Goal: Task Accomplishment & Management: Manage account settings

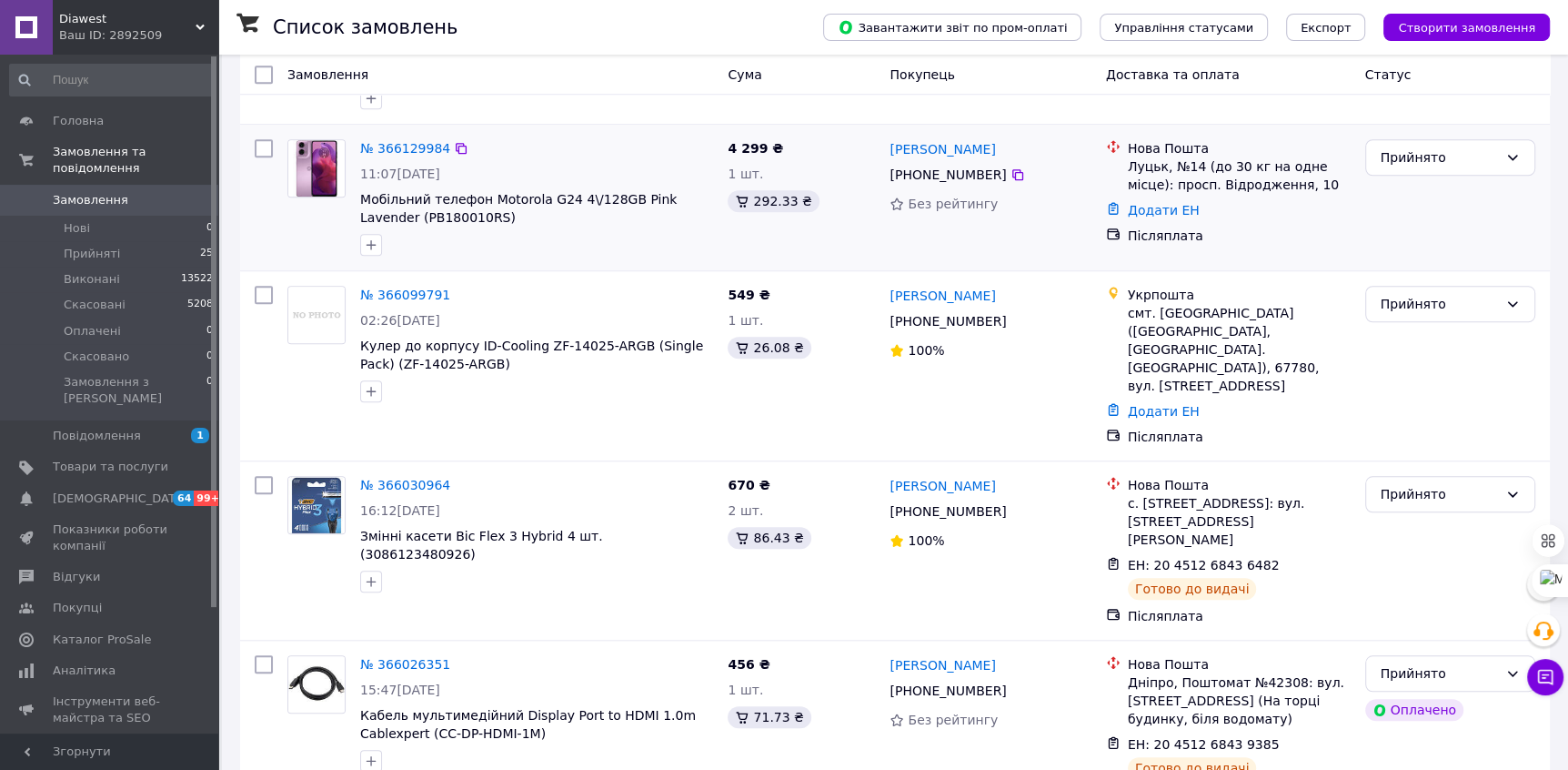
scroll to position [1299, 0]
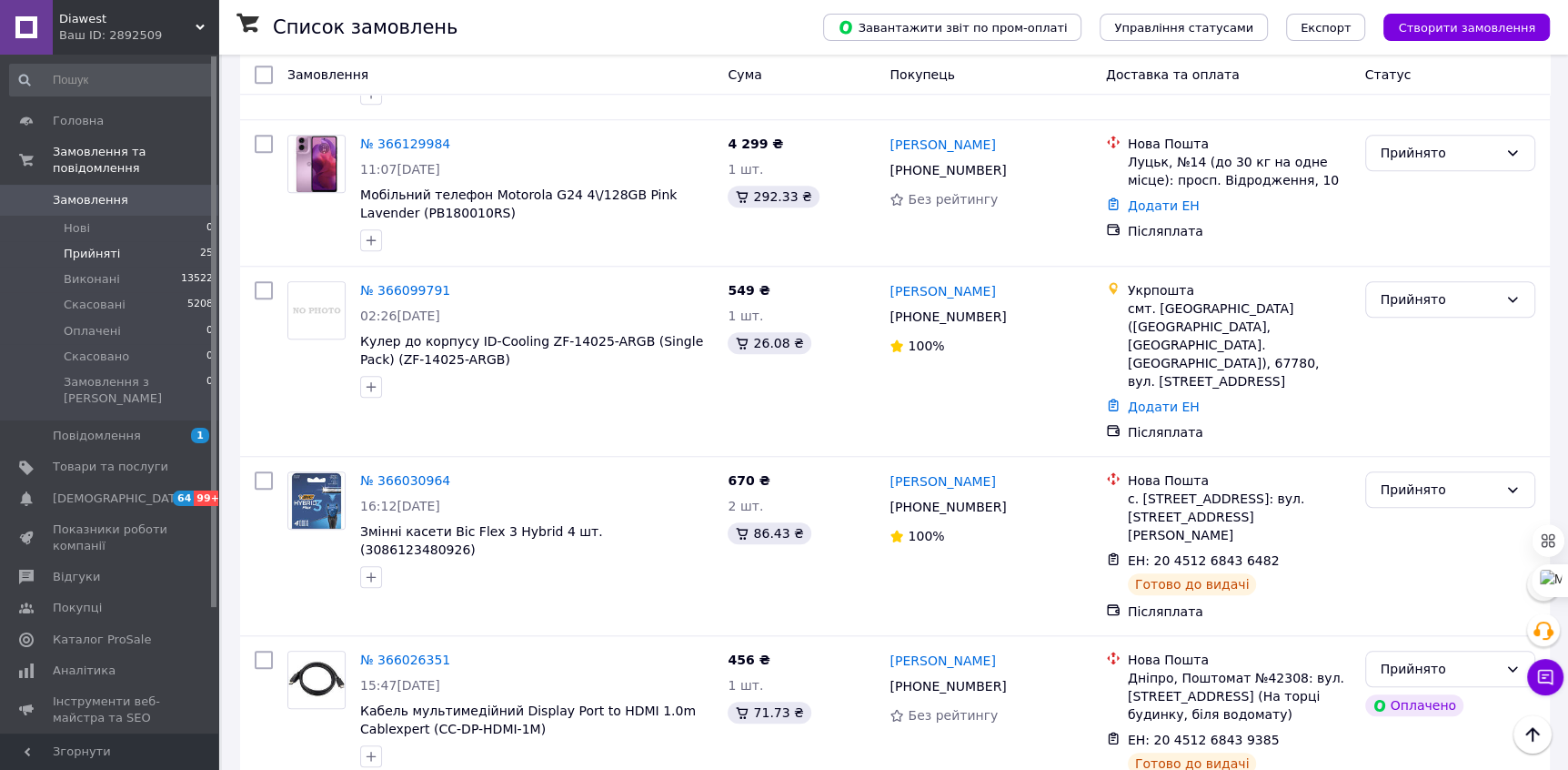
click at [130, 254] on li "Прийняті 25" at bounding box center [112, 253] width 224 height 26
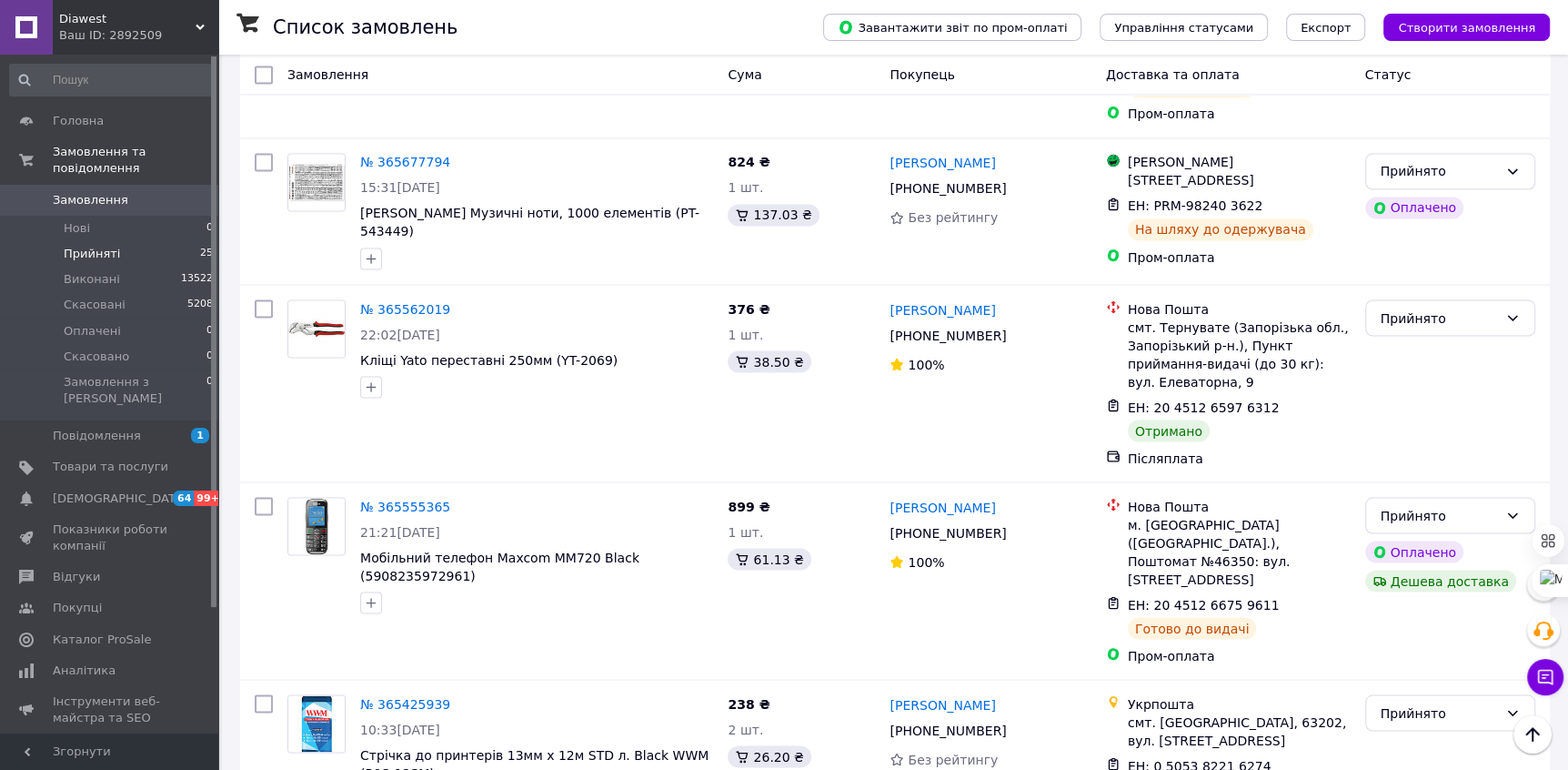
scroll to position [2875, 0]
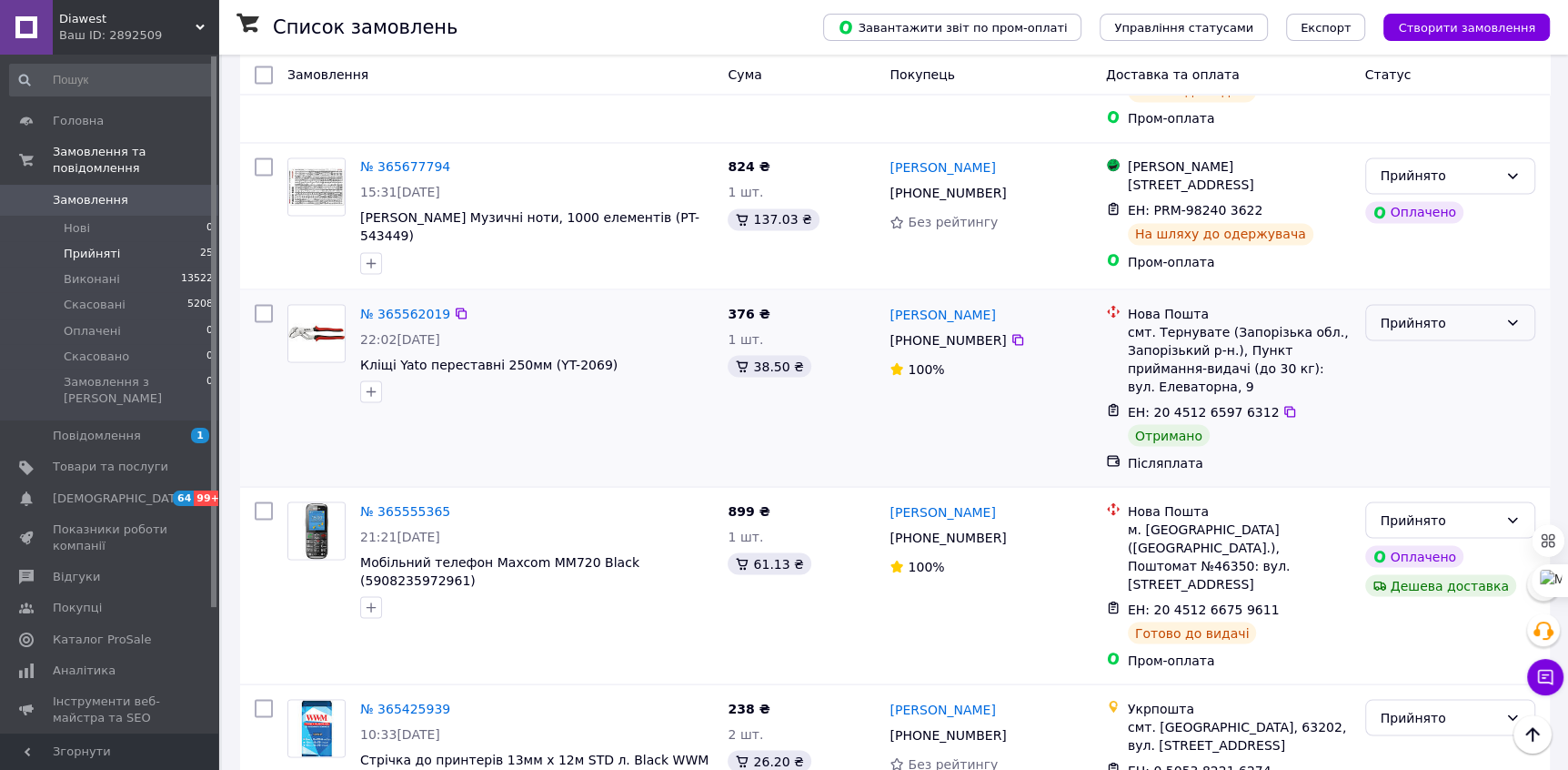
click at [1432, 312] on div "Прийнято" at bounding box center [1439, 321] width 118 height 20
click at [1423, 221] on li "Виконано" at bounding box center [1449, 227] width 168 height 33
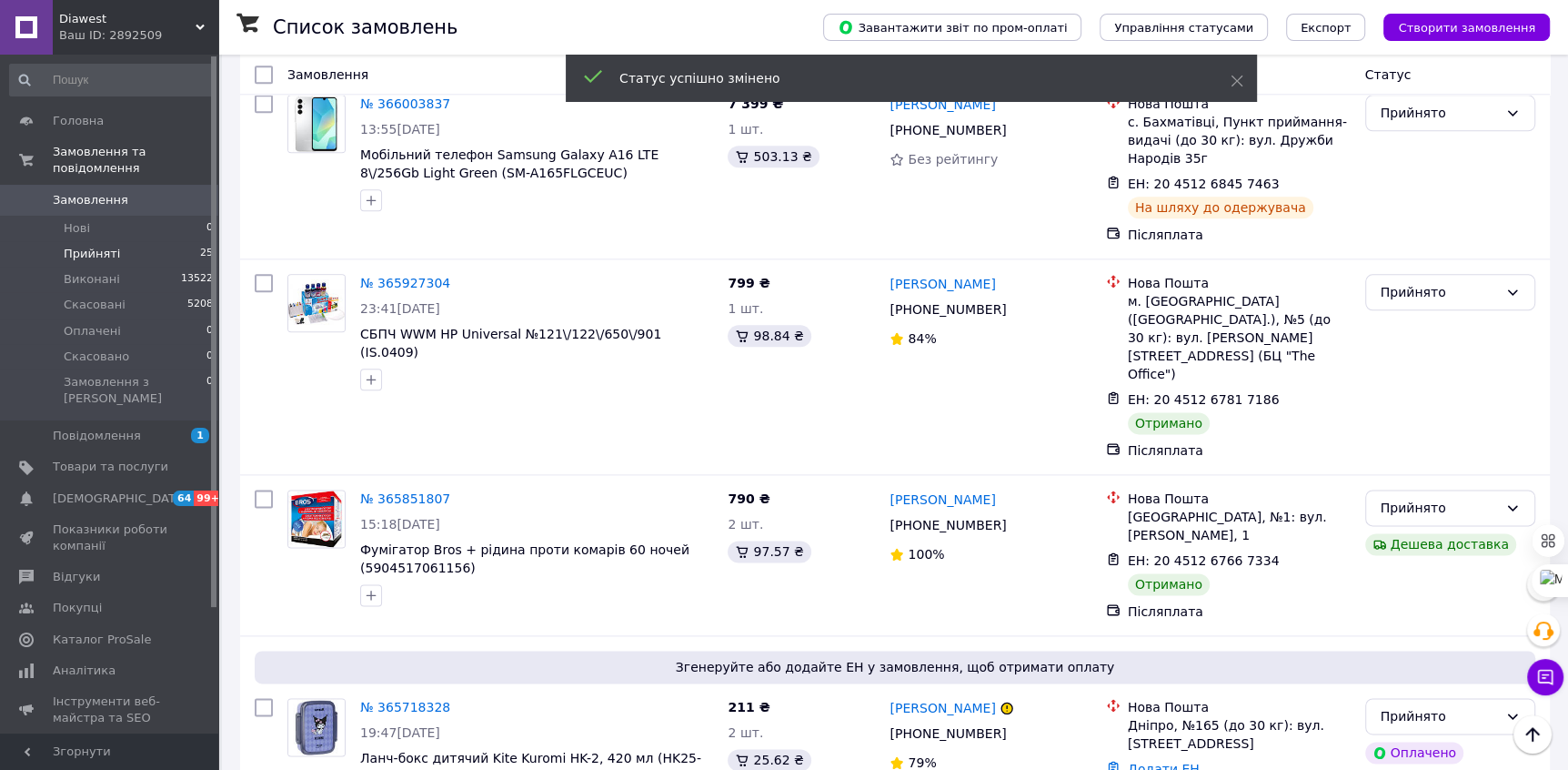
scroll to position [1948, 0]
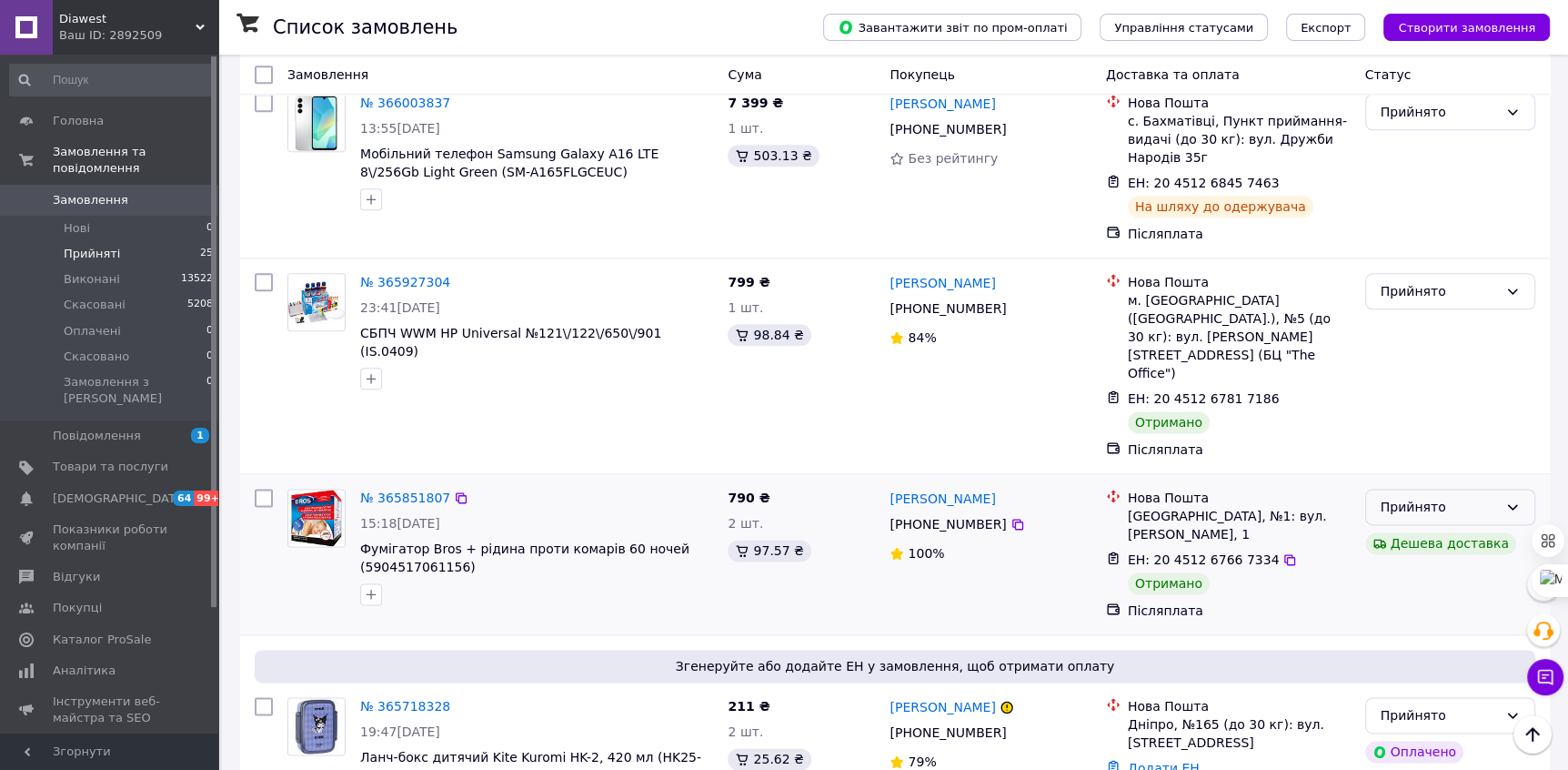
click at [1431, 496] on div "Прийнято" at bounding box center [1439, 506] width 118 height 20
click at [1402, 442] on li "Виконано" at bounding box center [1449, 449] width 168 height 33
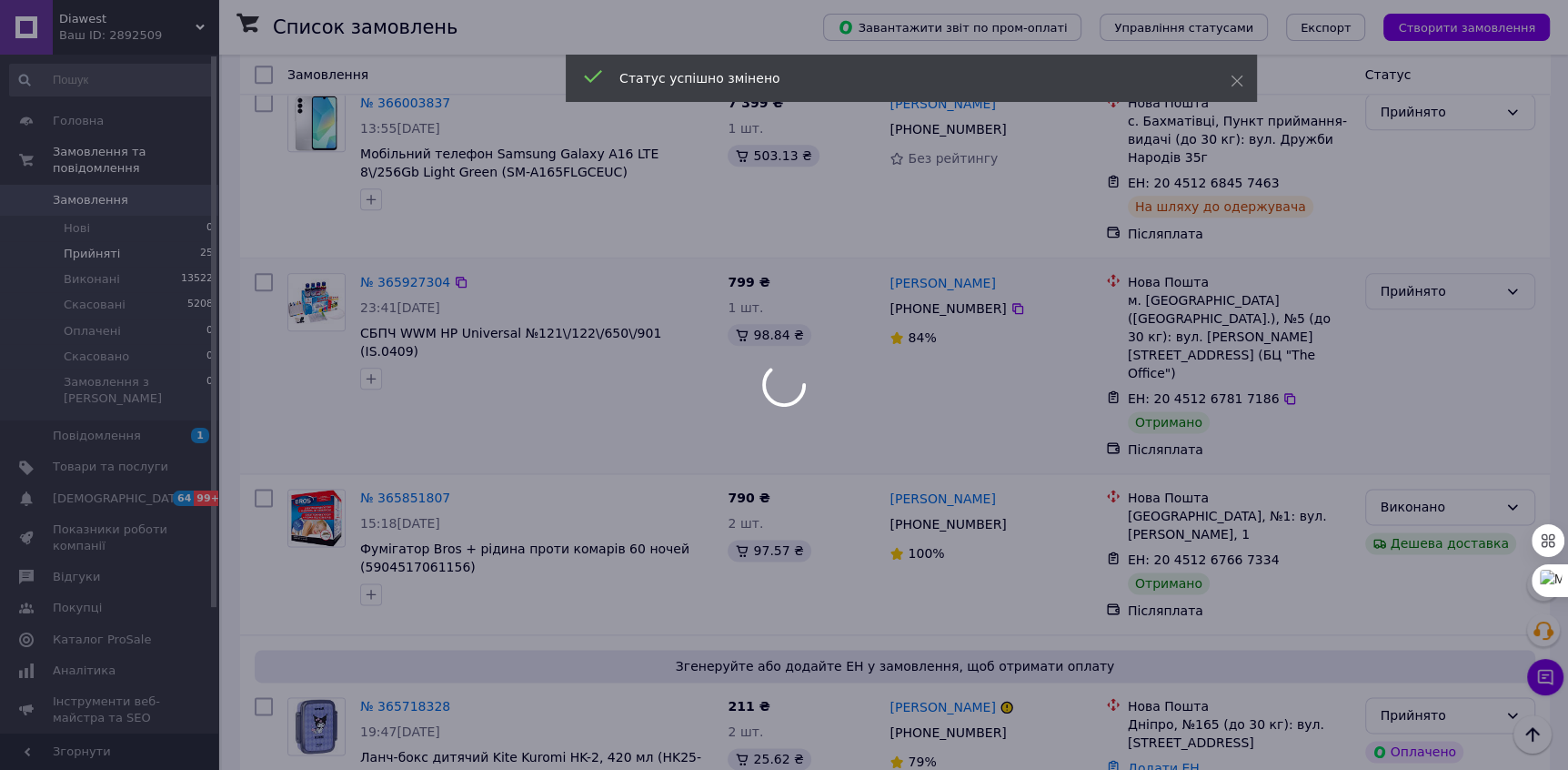
click at [1403, 230] on body "Diawest Ваш ID: 2892509 Сайт Diawest Кабінет покупця Перевірити стан системи Ст…" at bounding box center [784, 486] width 1568 height 4869
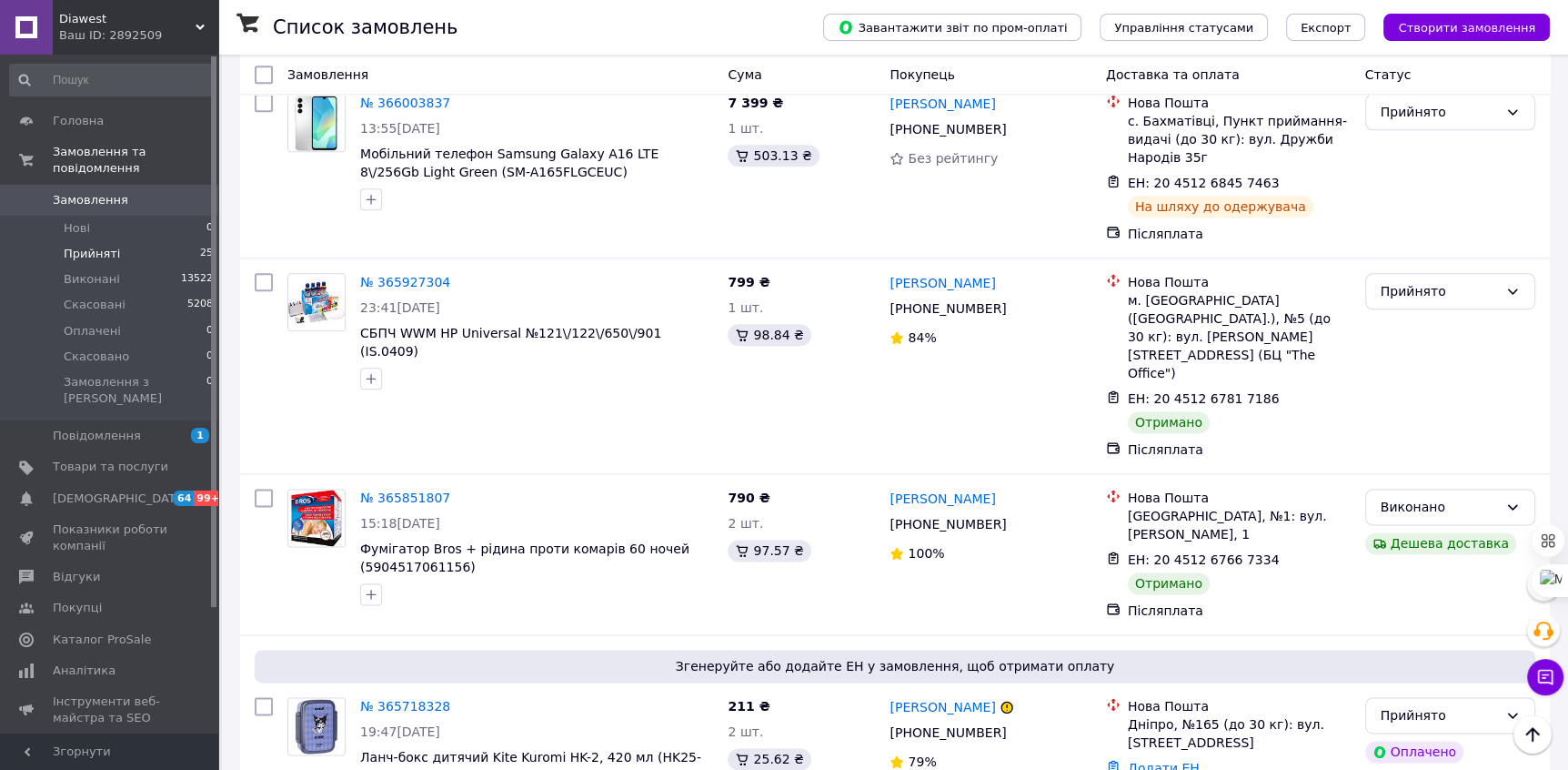
click at [1401, 281] on div "Прийнято" at bounding box center [1439, 291] width 118 height 20
click at [1397, 269] on li "Виконано" at bounding box center [1449, 269] width 168 height 33
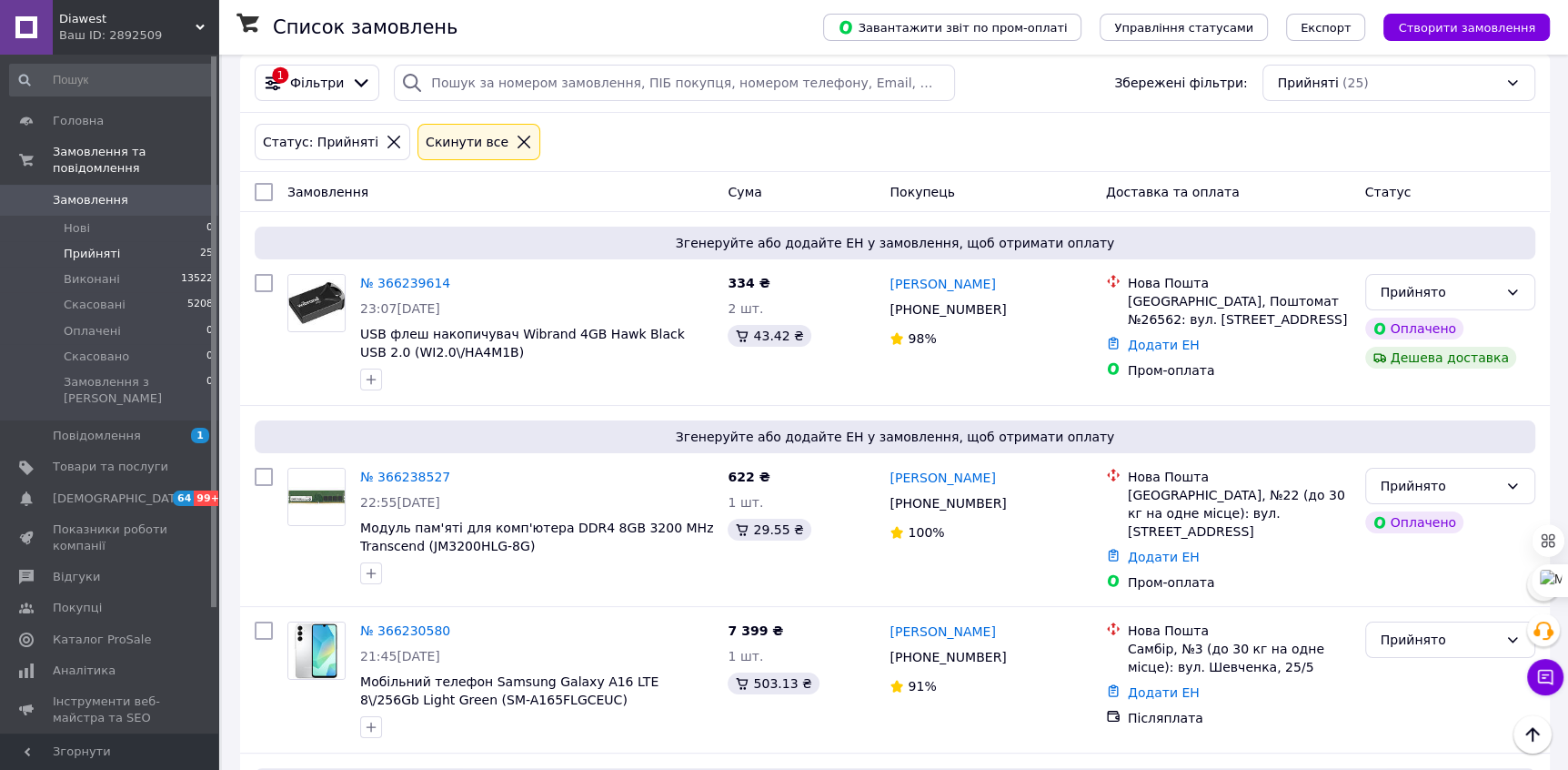
scroll to position [0, 0]
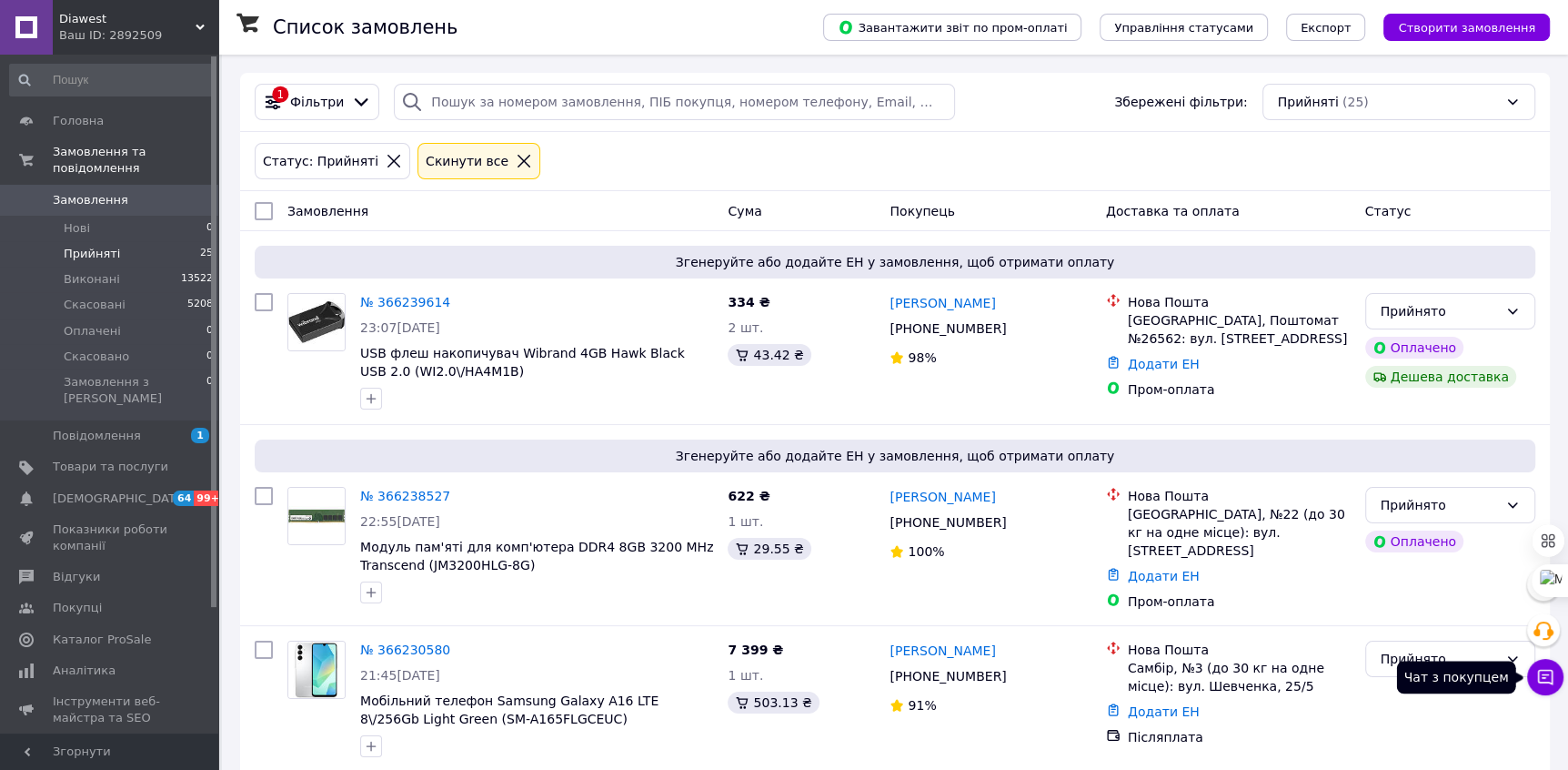
click at [1540, 681] on icon at bounding box center [1545, 676] width 18 height 18
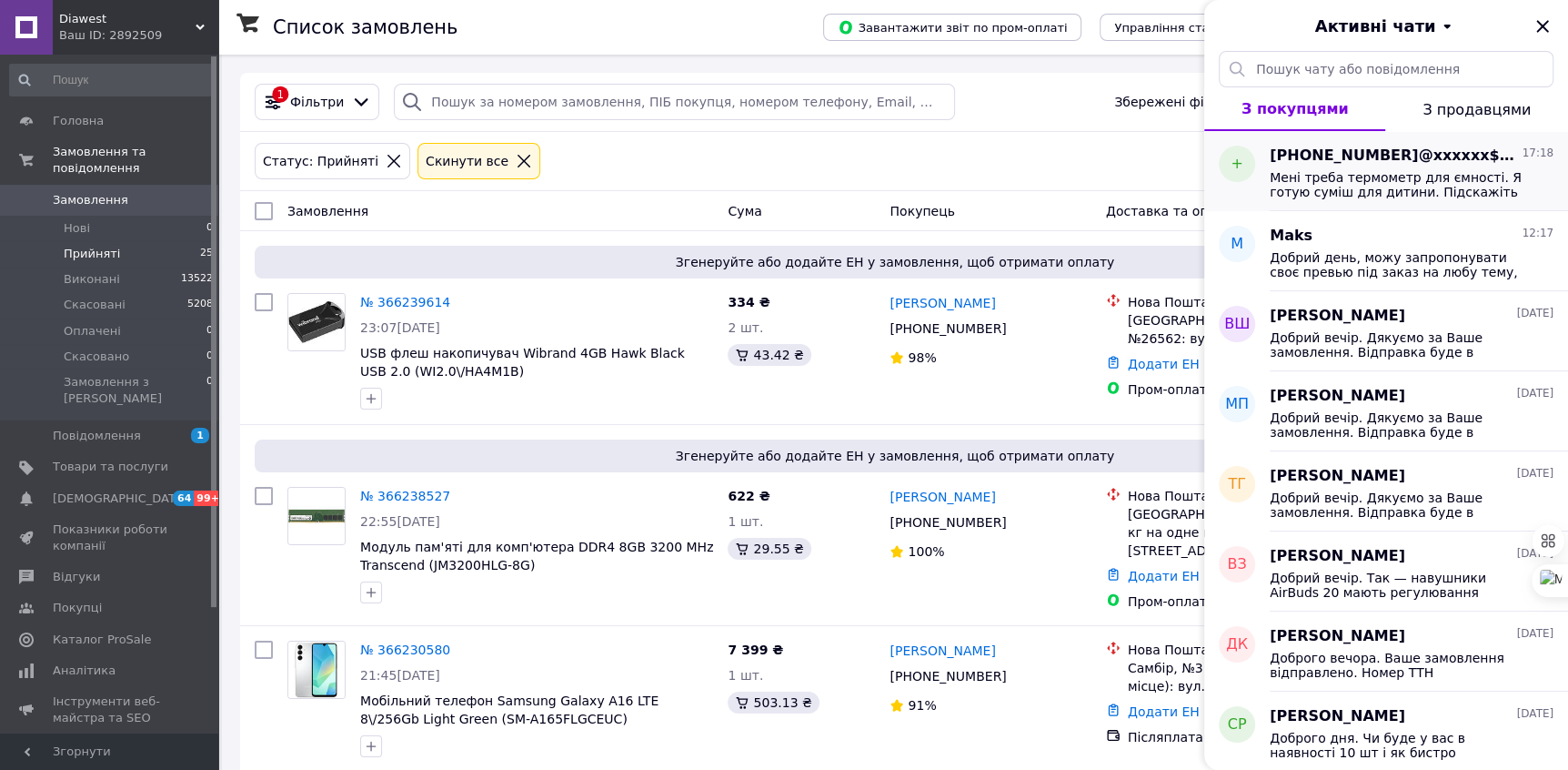
click at [1348, 174] on span "Мені треба термометр для ємності. Я готую суміш для дитини. Підскажіть у Вас те…" at bounding box center [1399, 185] width 258 height 29
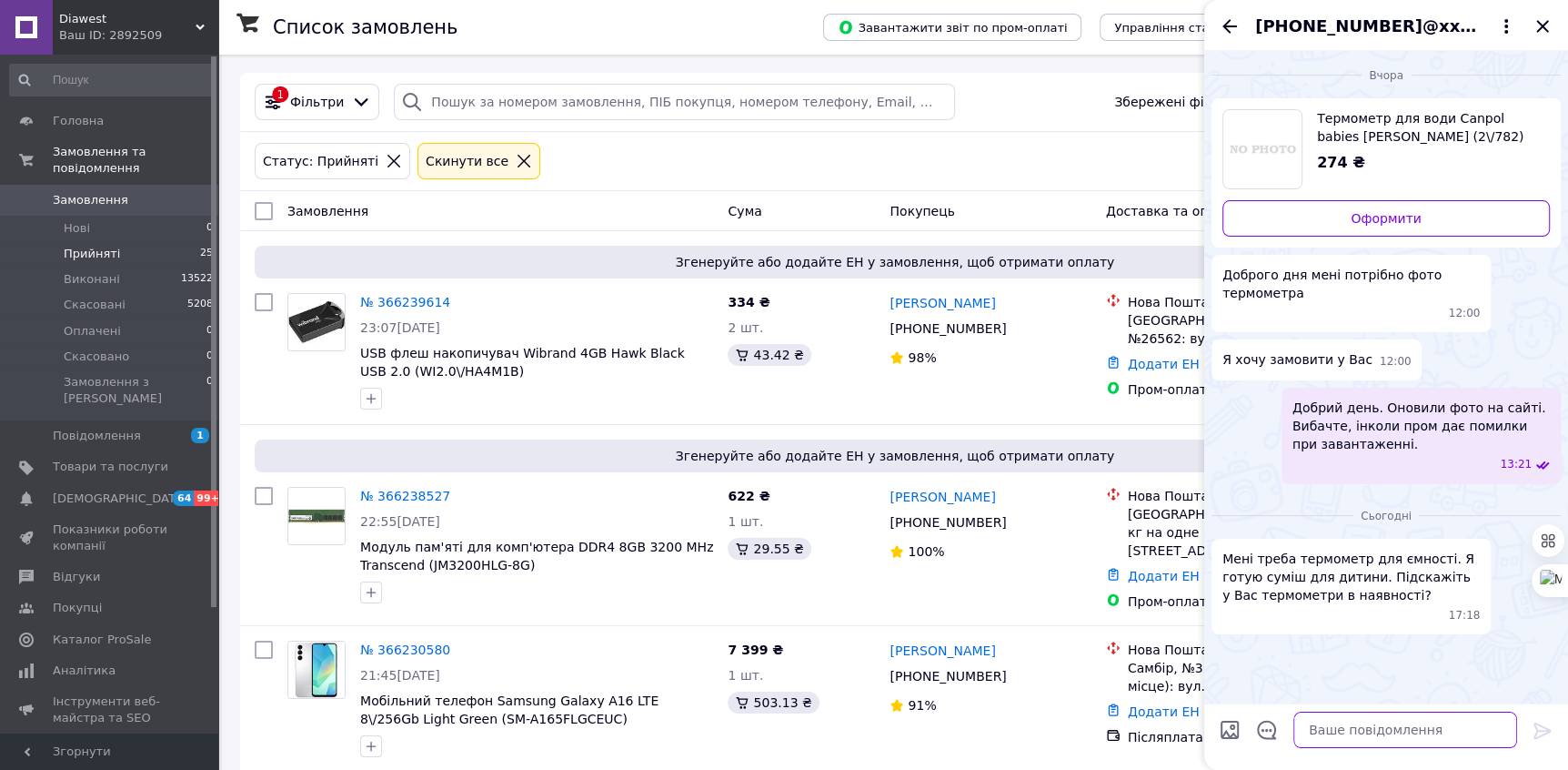
click at [1337, 738] on textarea at bounding box center [1405, 730] width 224 height 36
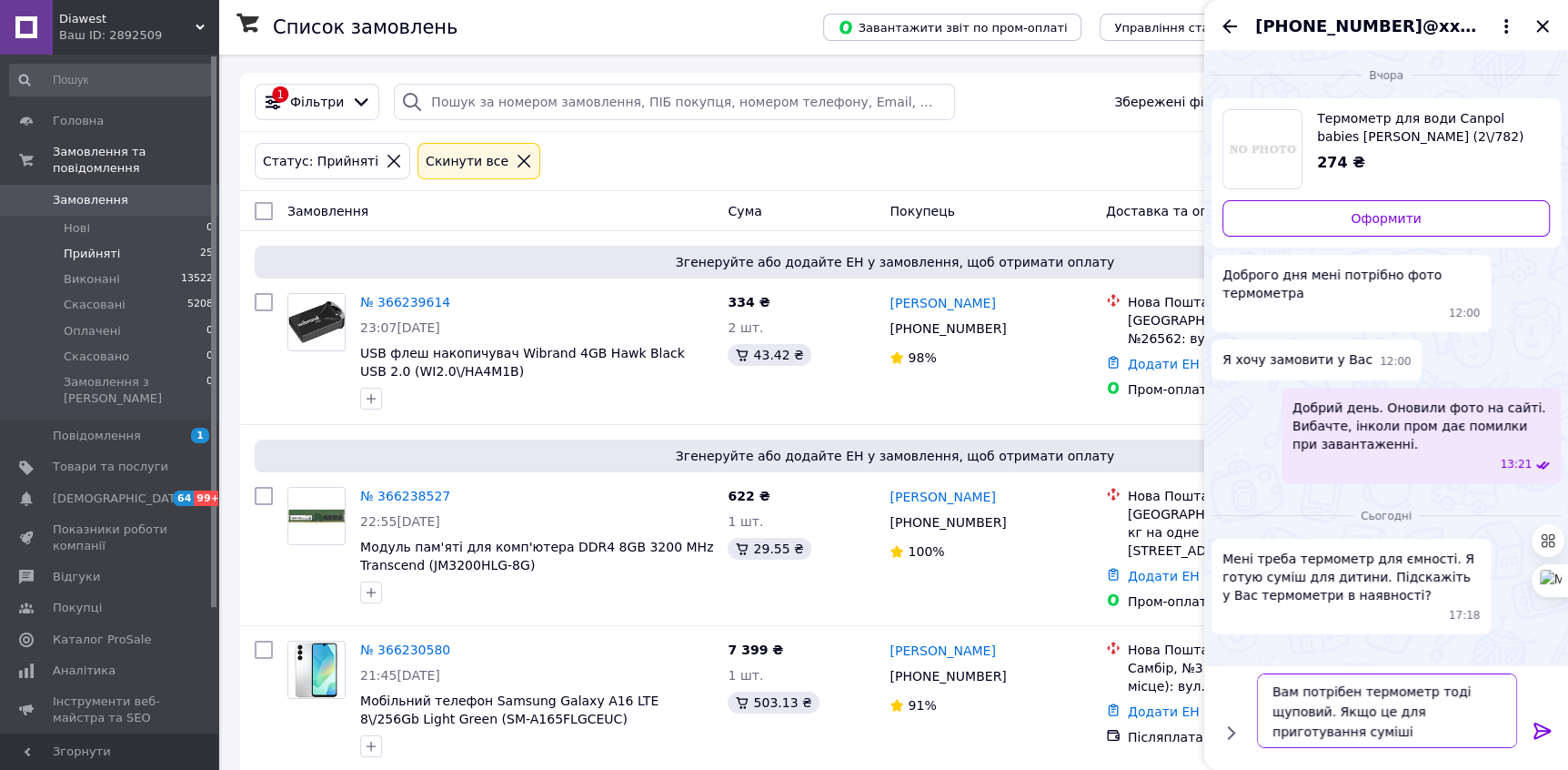
type textarea "Вам потрібен термометр тоді щуповий. Якщо це для приготування суміші."
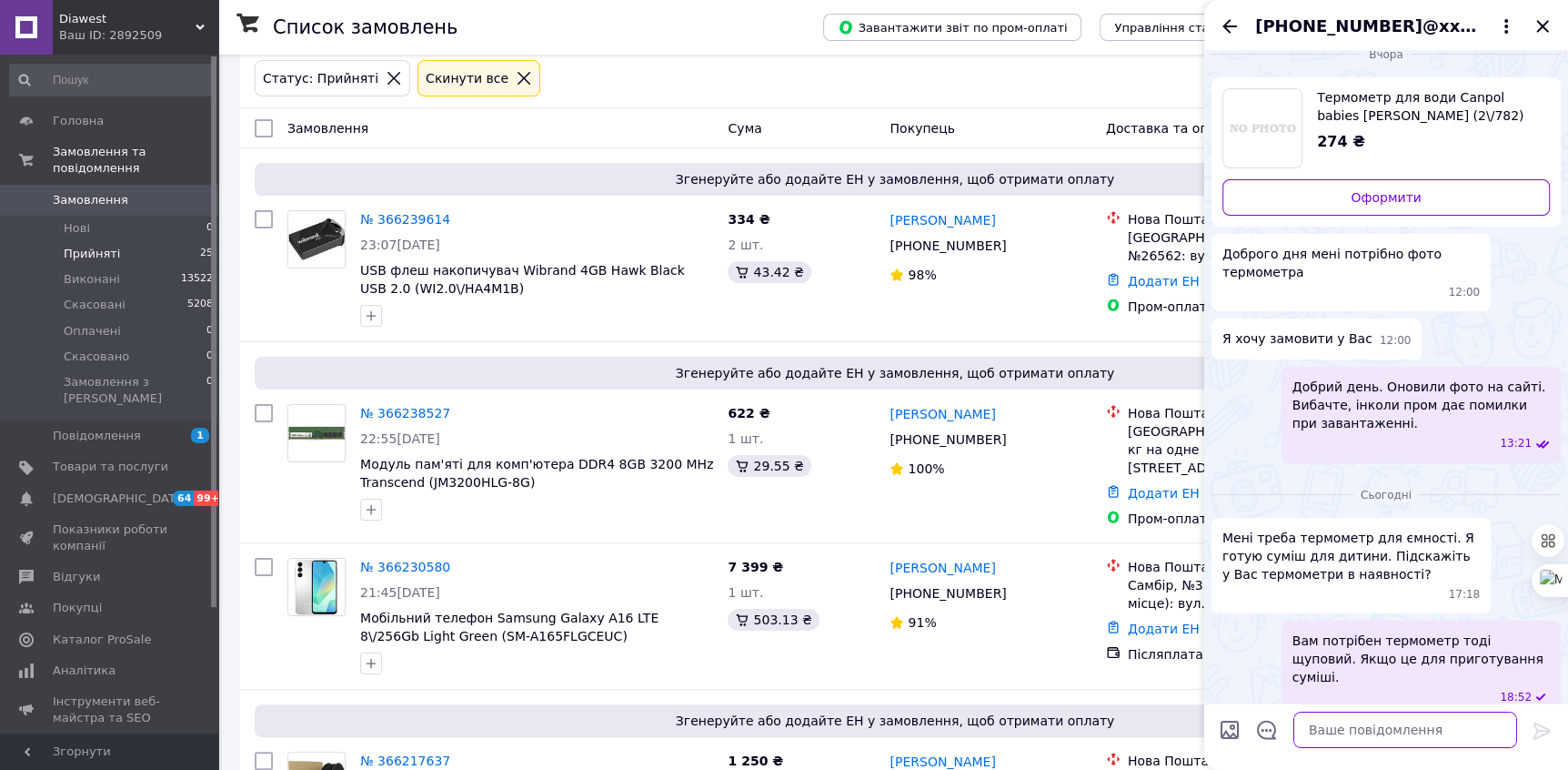
scroll to position [87, 0]
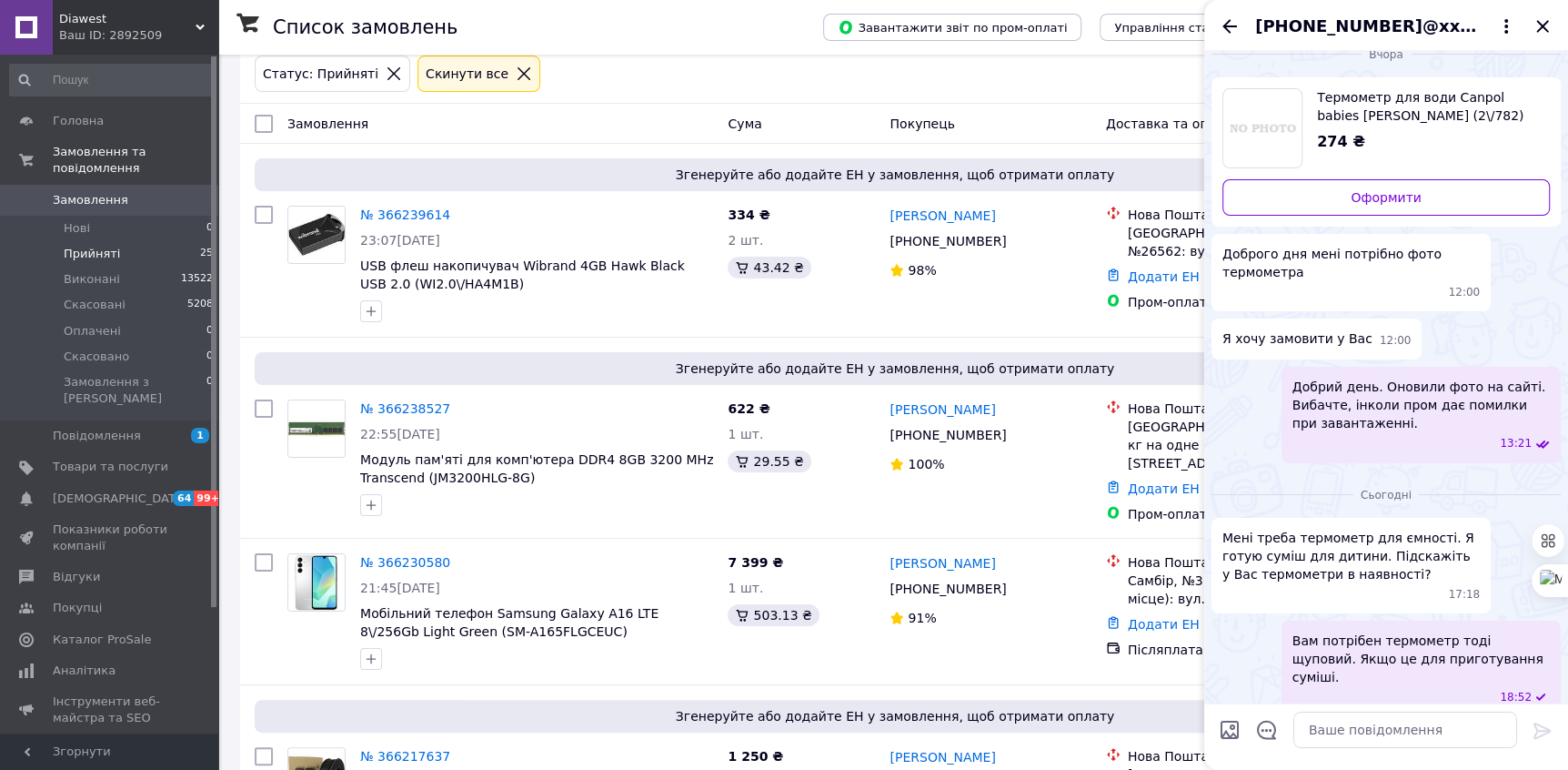
click at [1220, 727] on input "Завантажити файли" at bounding box center [1230, 730] width 22 height 22
paste textarea "U0481053"
type textarea "U0481053"
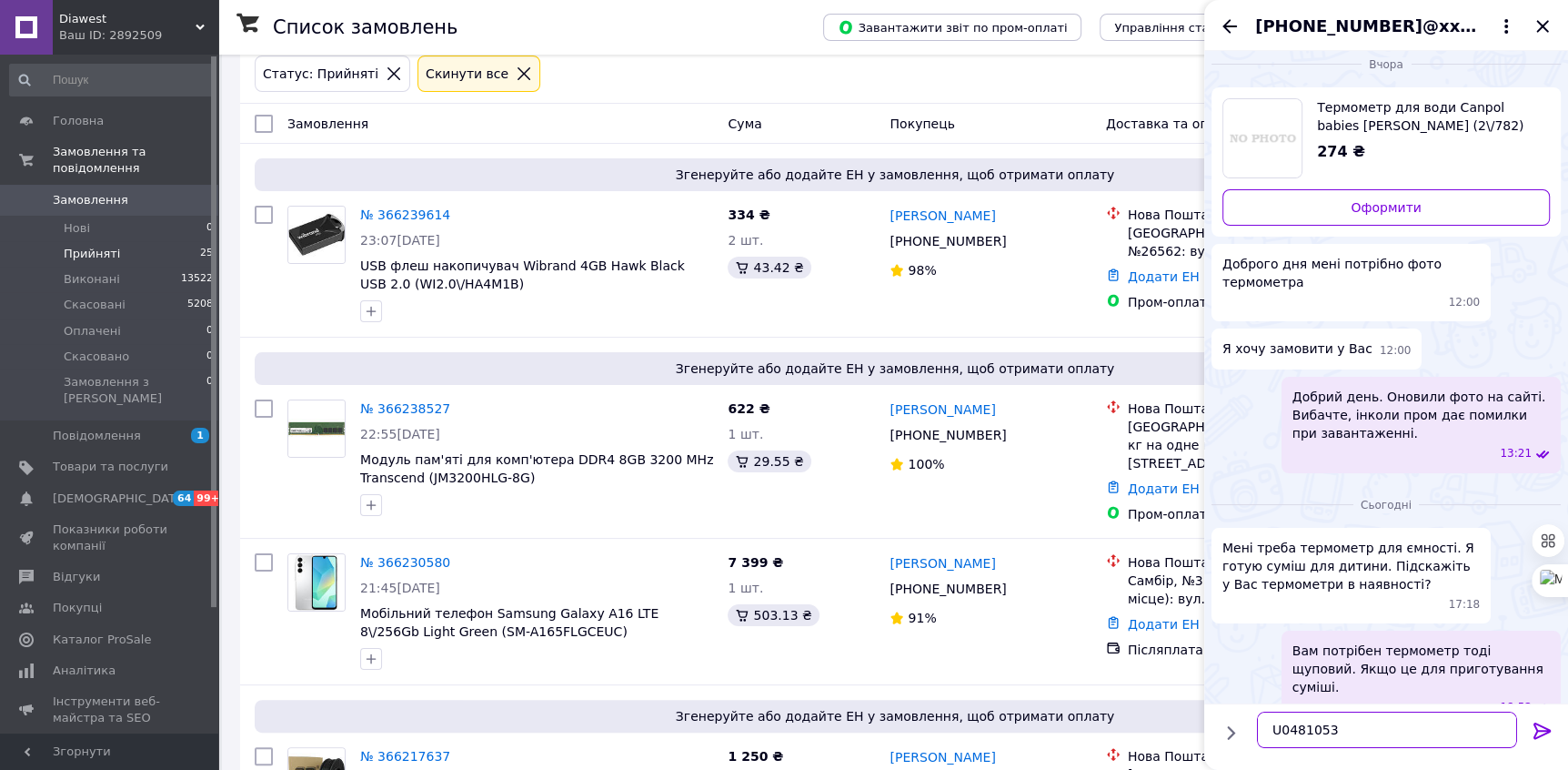
click at [1307, 728] on textarea "U0481053" at bounding box center [1387, 730] width 260 height 36
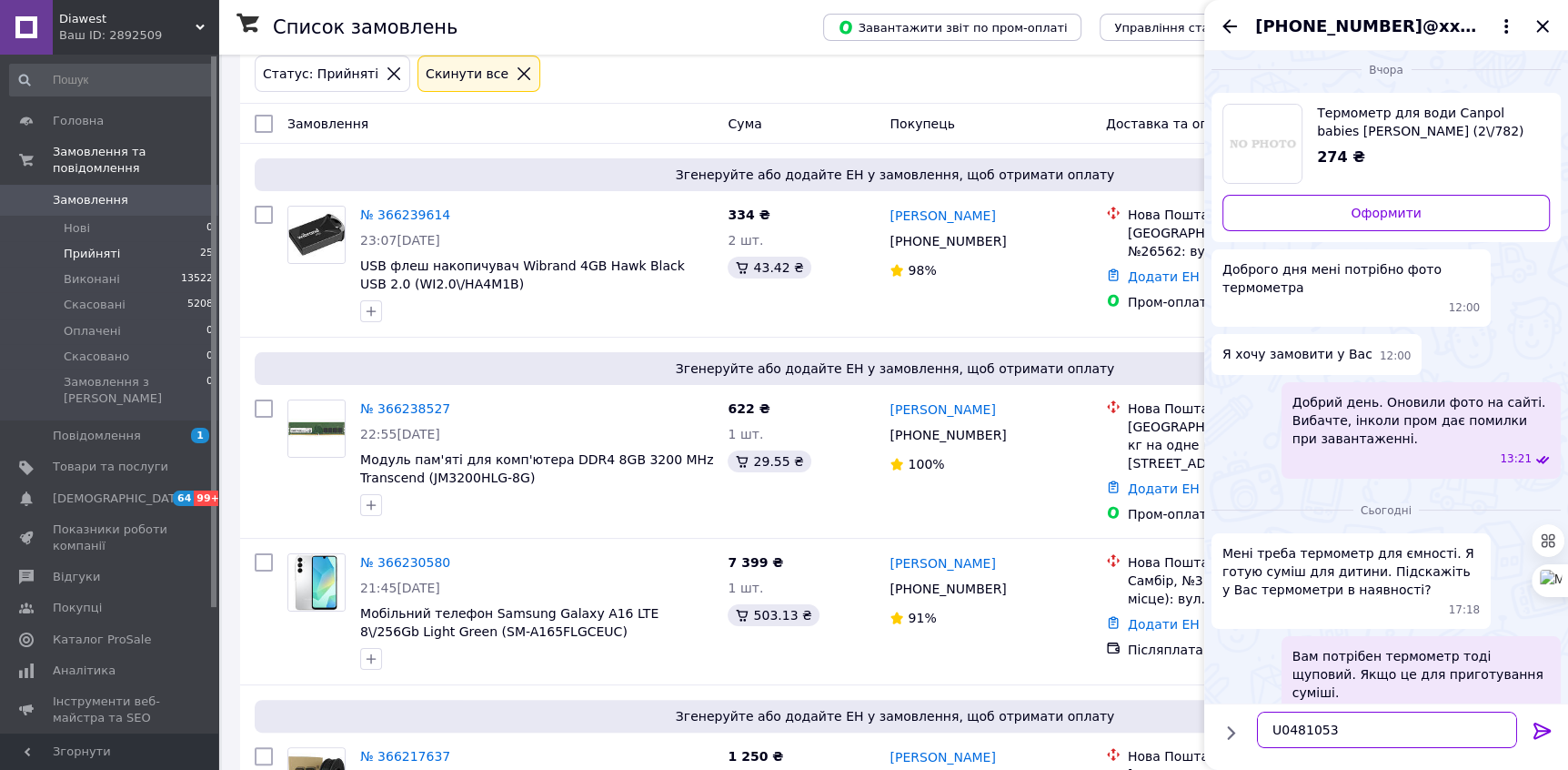
click at [1307, 728] on textarea "U0481053" at bounding box center [1387, 730] width 260 height 36
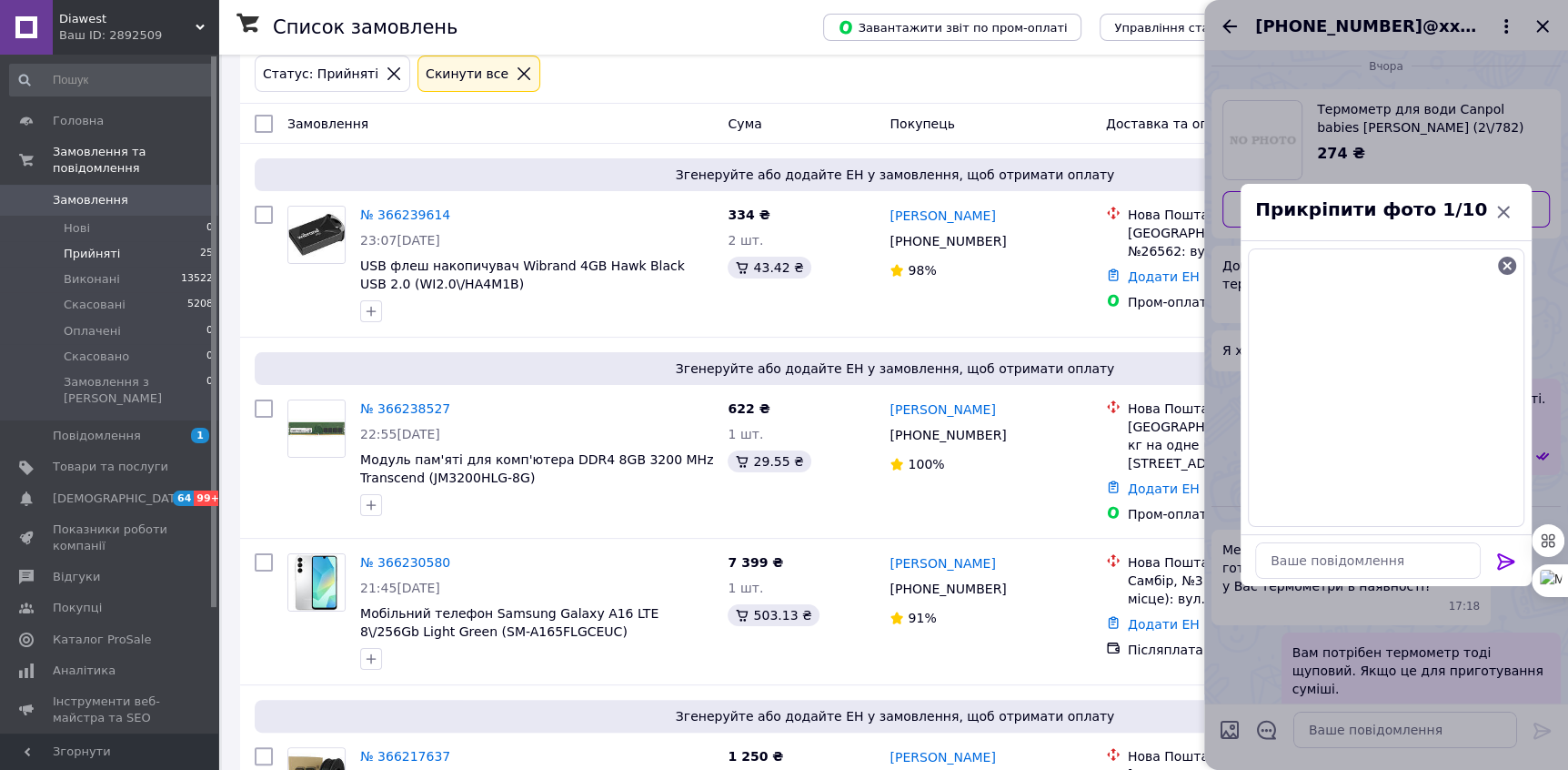
click at [1507, 561] on icon at bounding box center [1506, 561] width 17 height 16
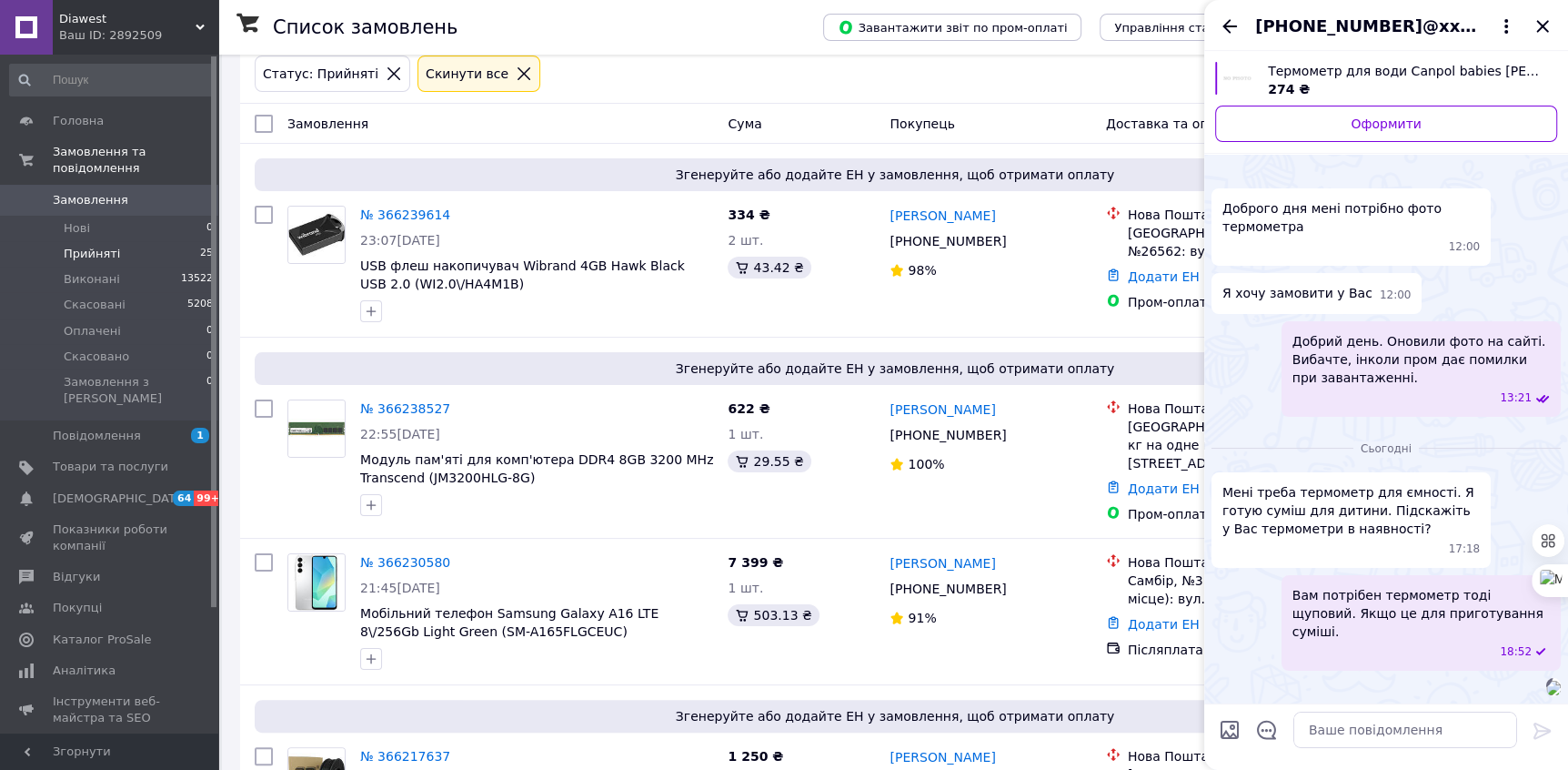
scroll to position [253, 0]
click at [1544, 28] on icon "Закрити" at bounding box center [1542, 26] width 11 height 11
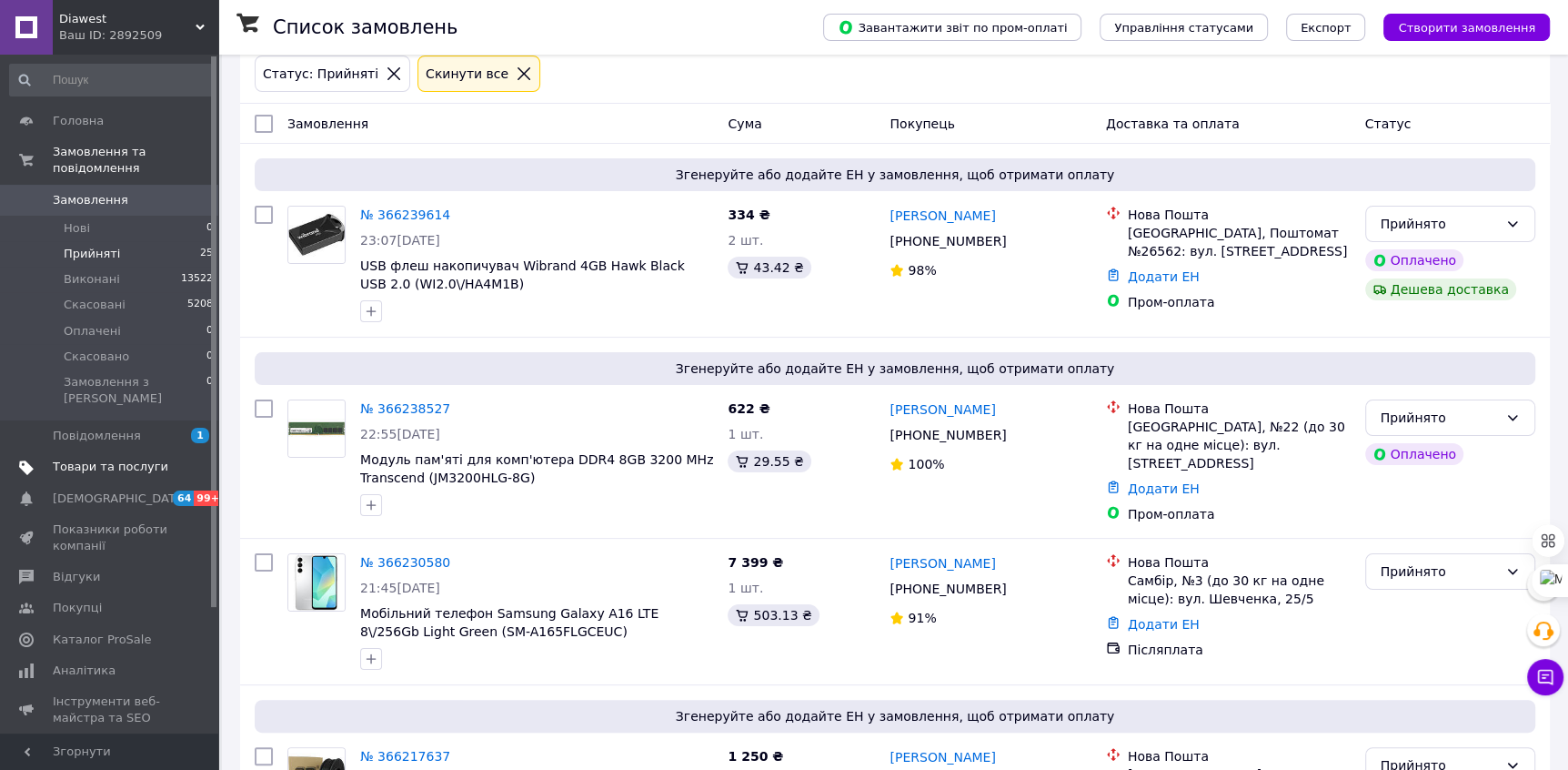
click at [80, 458] on span "Товари та послуги" at bounding box center [110, 466] width 116 height 16
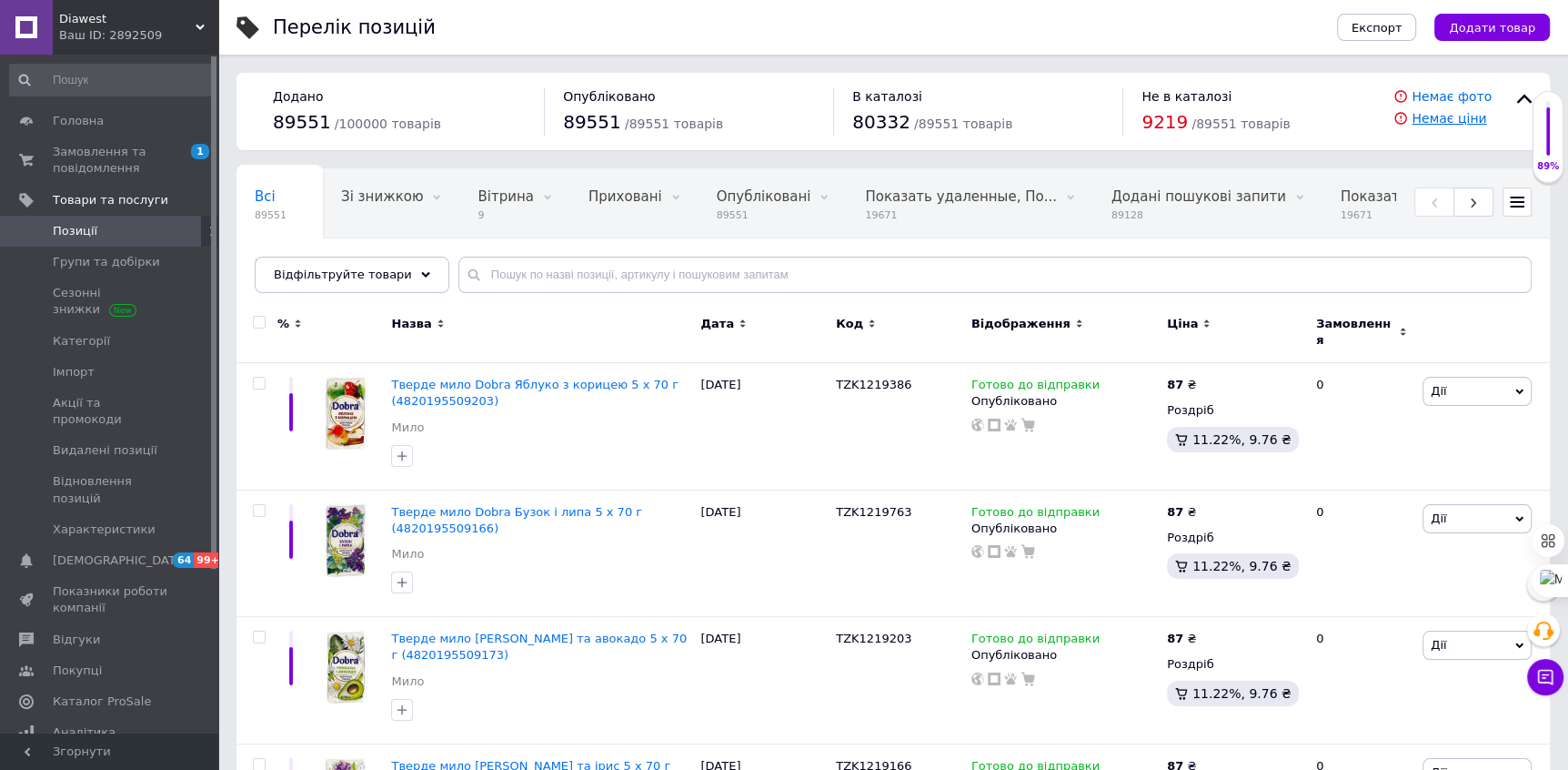
click at [1440, 121] on link "Немає ціни" at bounding box center [1448, 118] width 75 height 14
click at [503, 272] on input "text" at bounding box center [994, 275] width 1074 height 36
paste input "TZK1456218"
type input "TZK1456218"
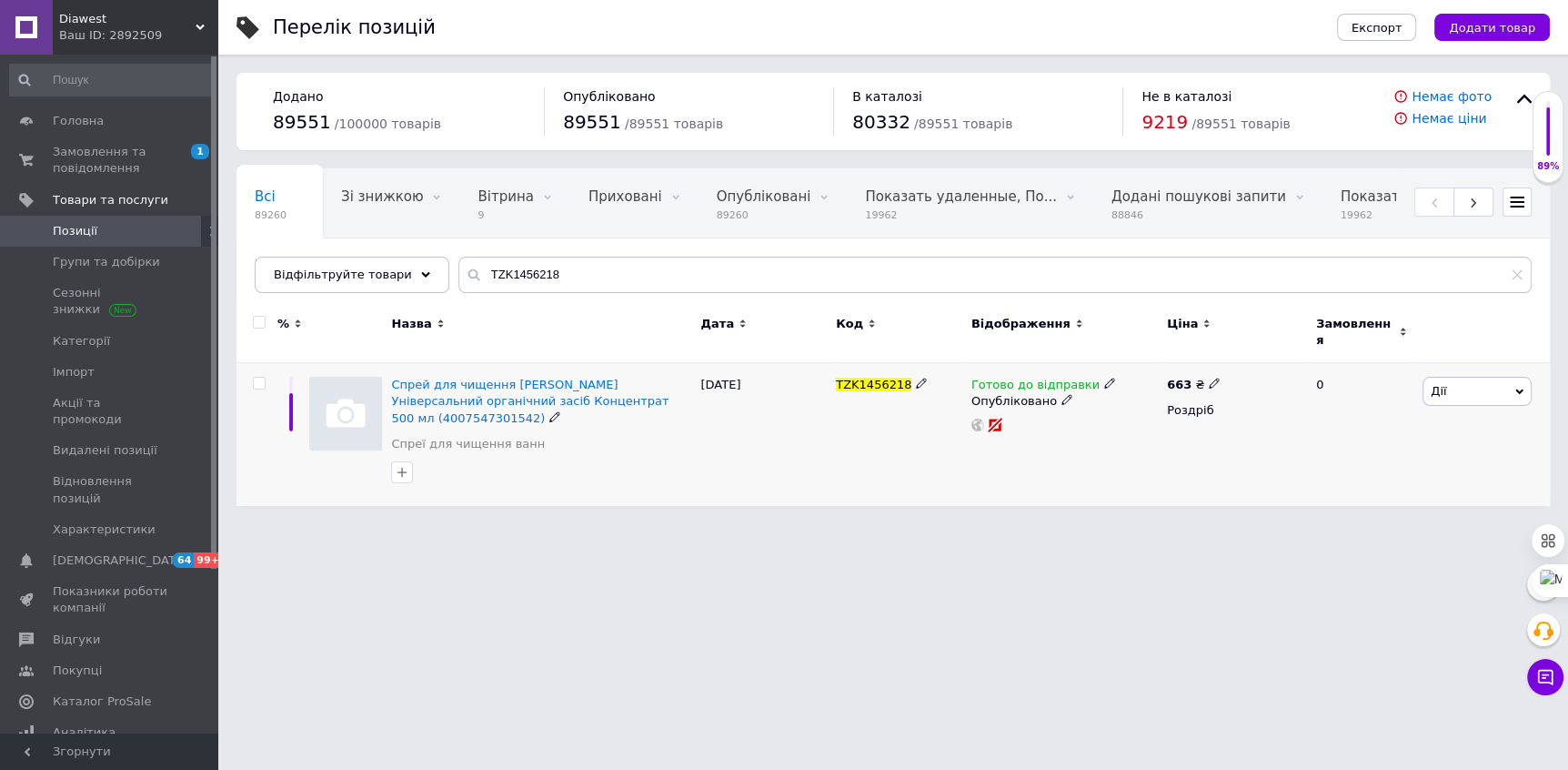
click at [1461, 383] on span "Дії" at bounding box center [1477, 391] width 109 height 29
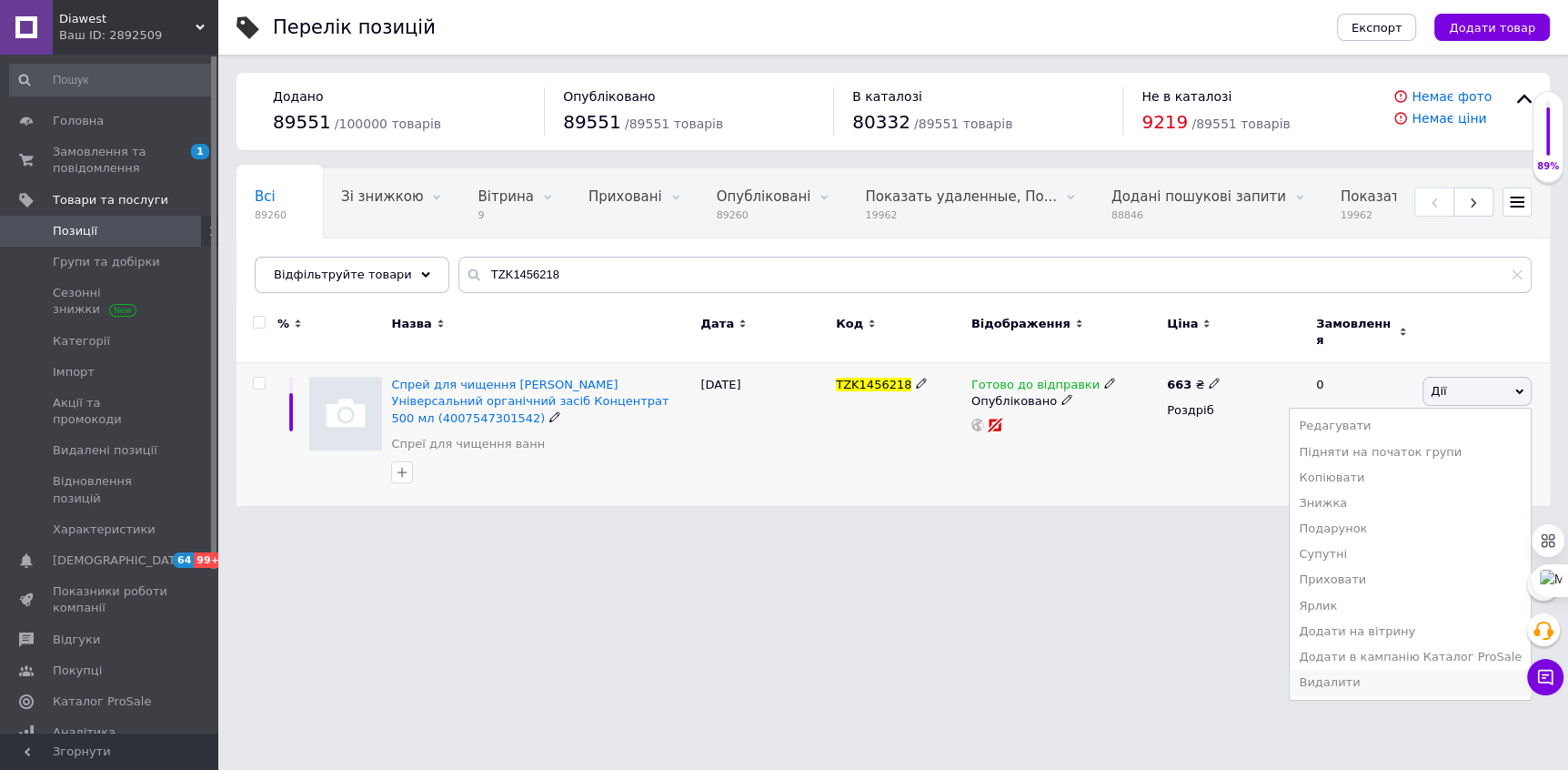
click at [1417, 673] on li "Видалити" at bounding box center [1410, 682] width 241 height 26
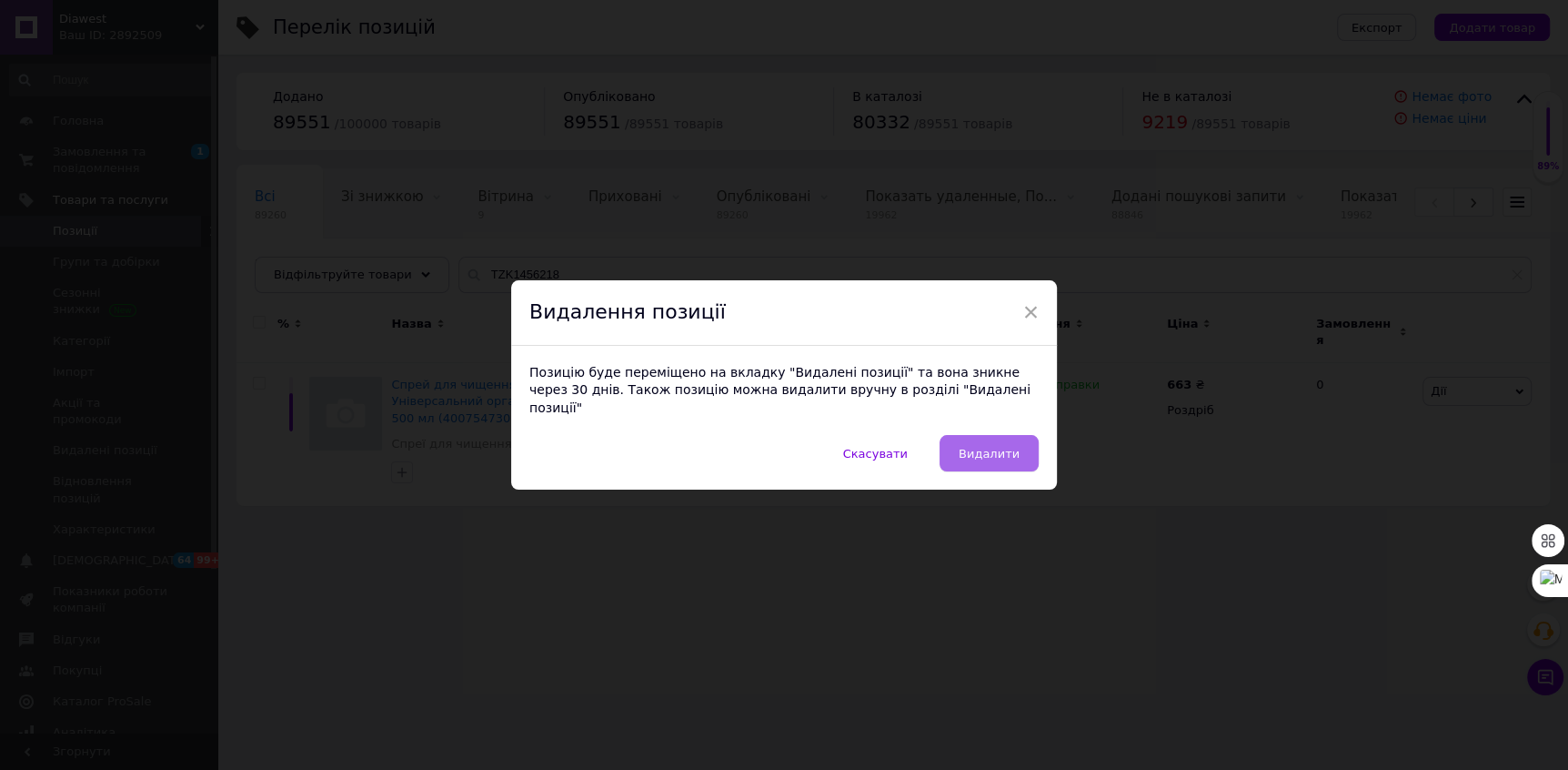
click at [957, 449] on button "Видалити" at bounding box center [990, 453] width 99 height 36
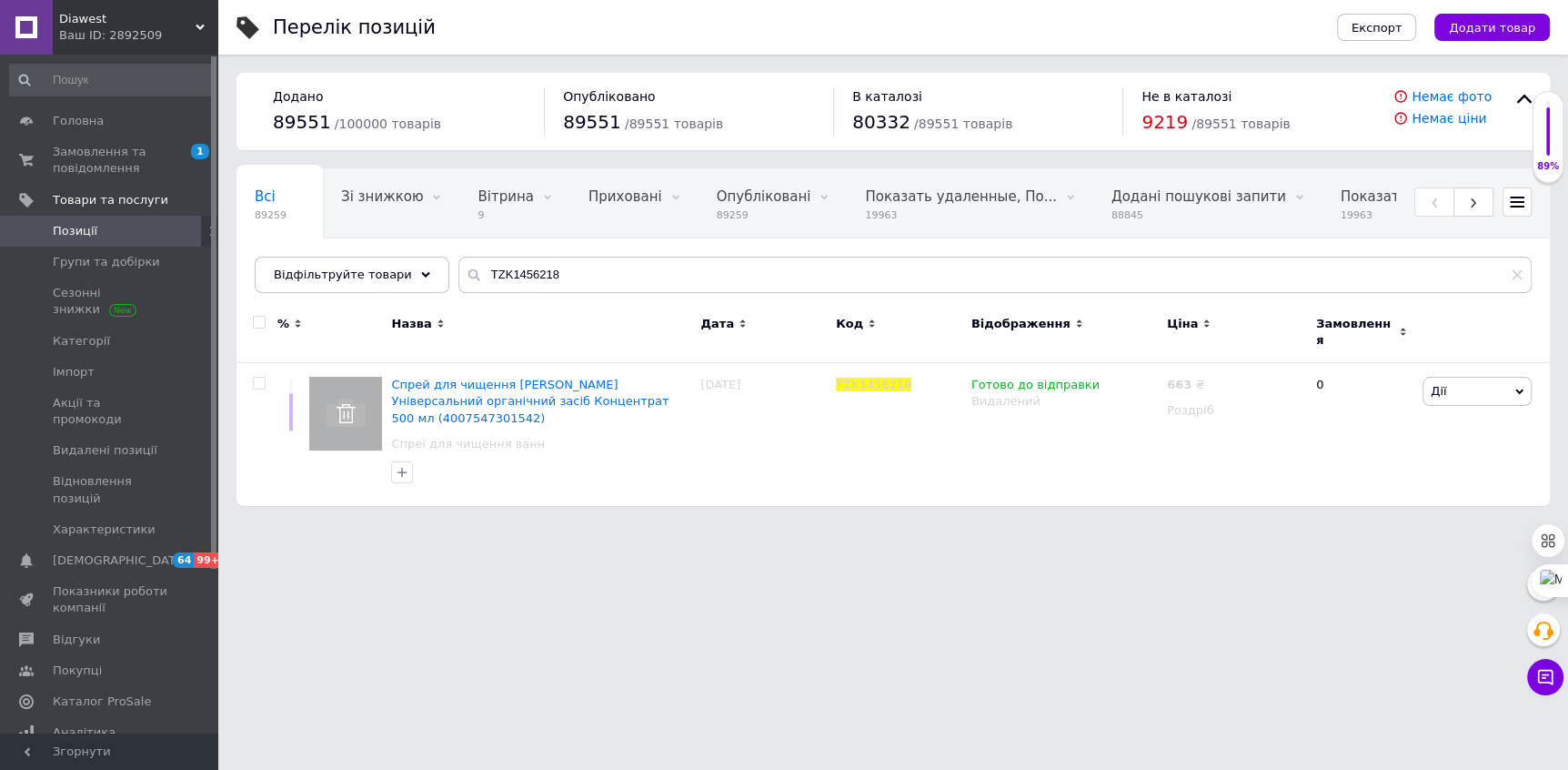
click at [151, 223] on span "Позиції" at bounding box center [110, 231] width 116 height 16
click at [98, 295] on span "Сезонні знижки" at bounding box center [110, 301] width 116 height 33
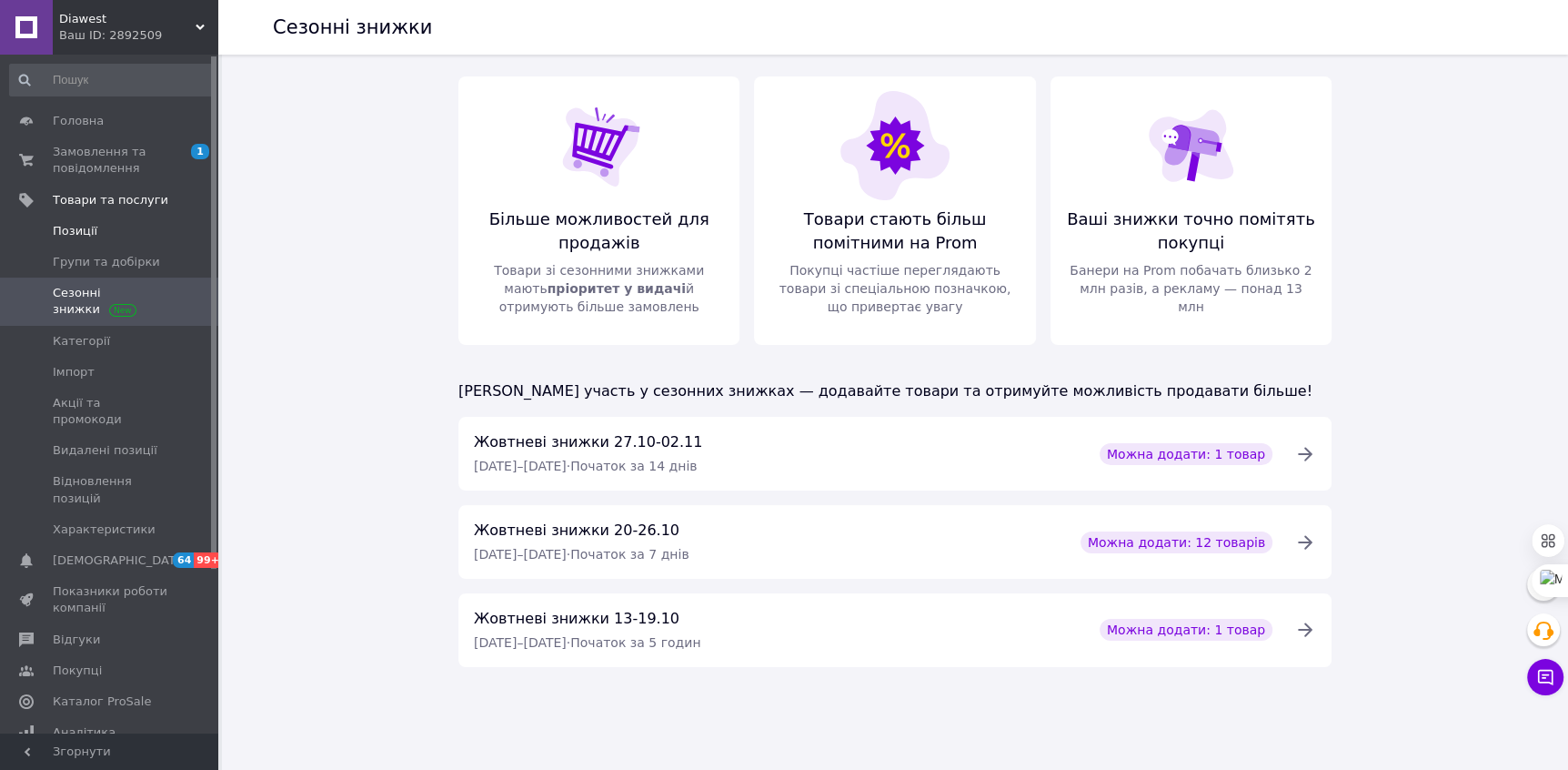
click at [75, 224] on span "Позиції" at bounding box center [75, 231] width 45 height 16
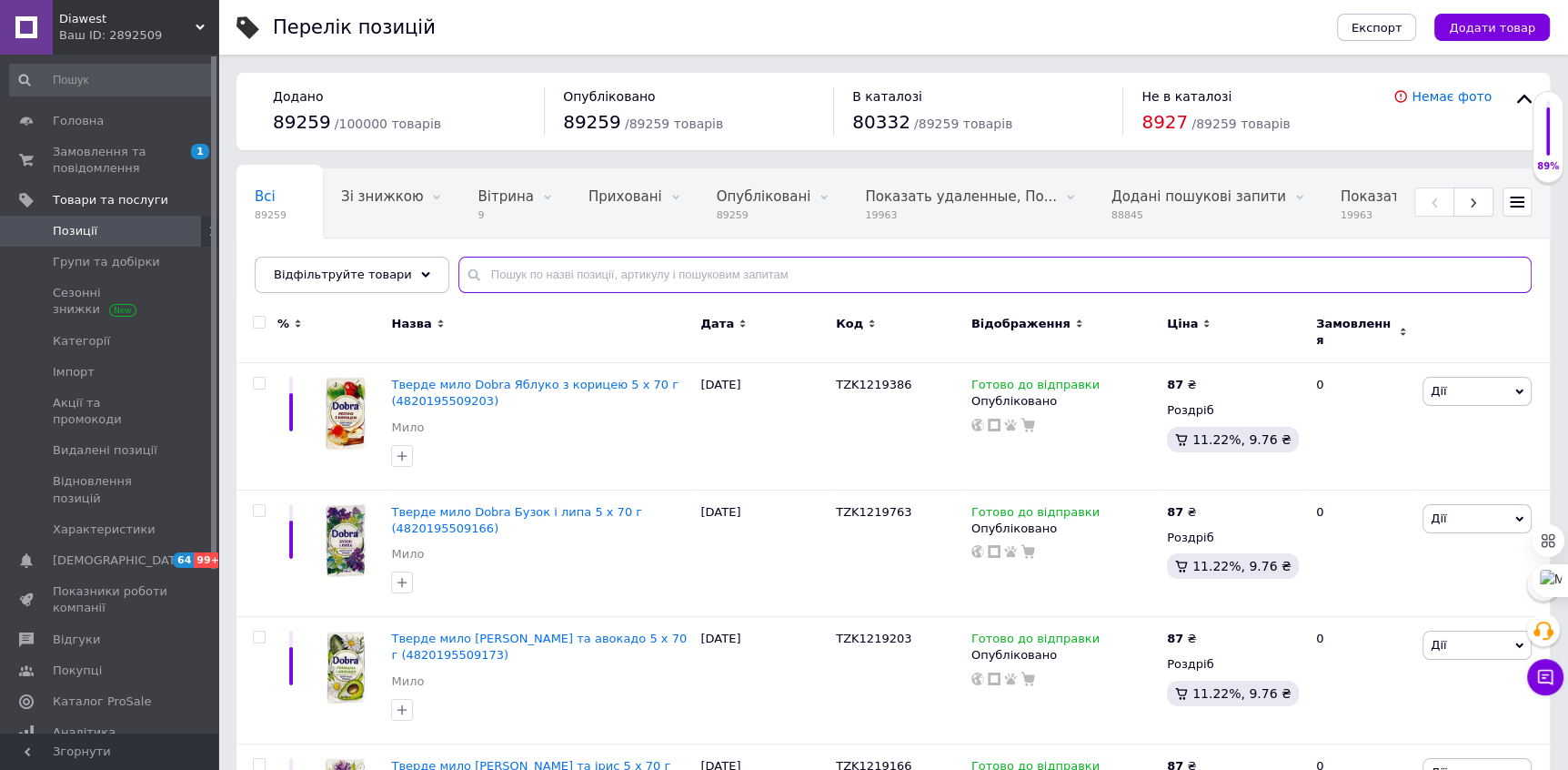
click at [570, 267] on input "text" at bounding box center [994, 275] width 1074 height 36
paste input "TZK1455252"
type input "TZK1455252"
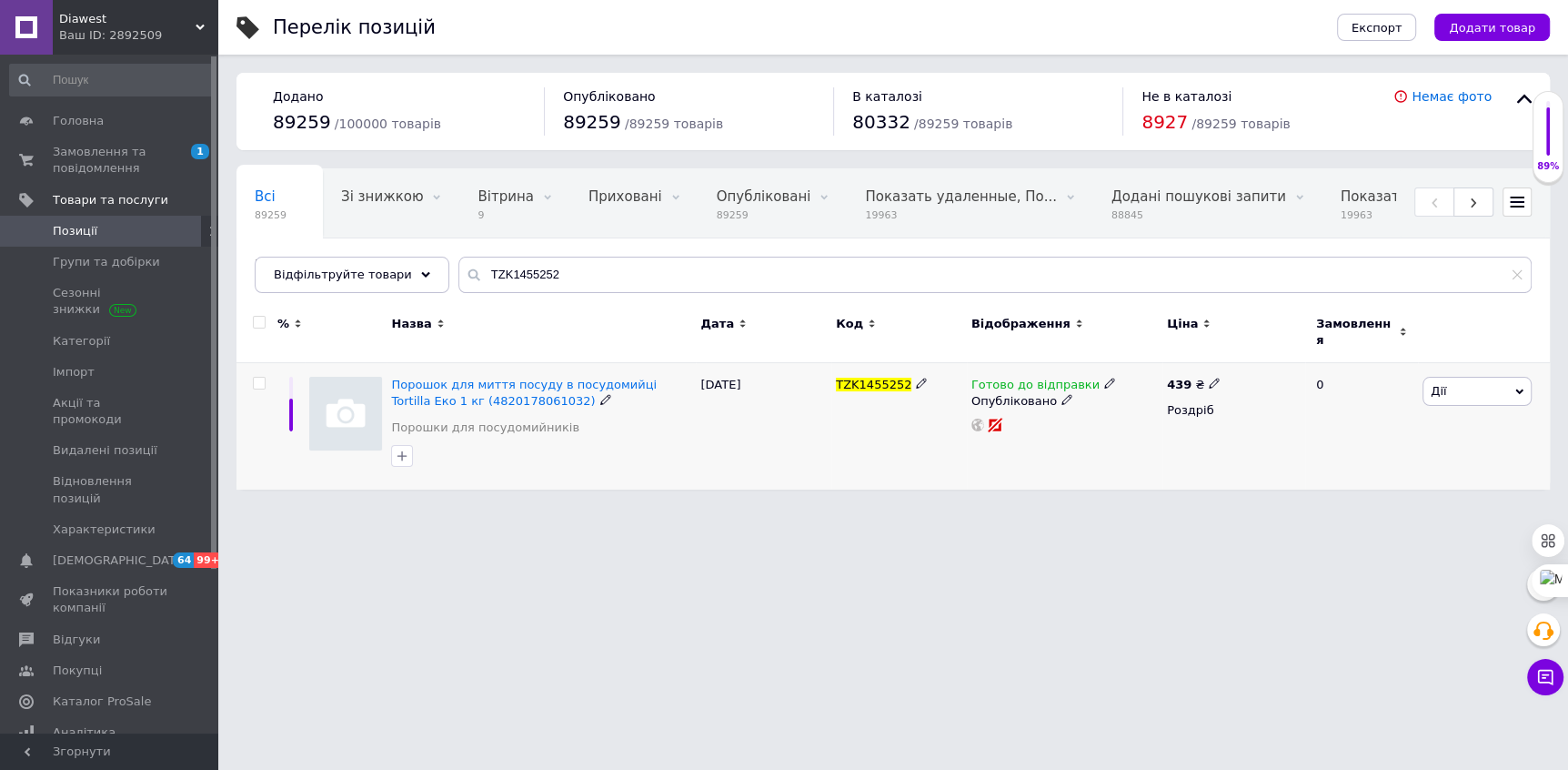
click at [1455, 385] on span "Дії" at bounding box center [1477, 391] width 109 height 29
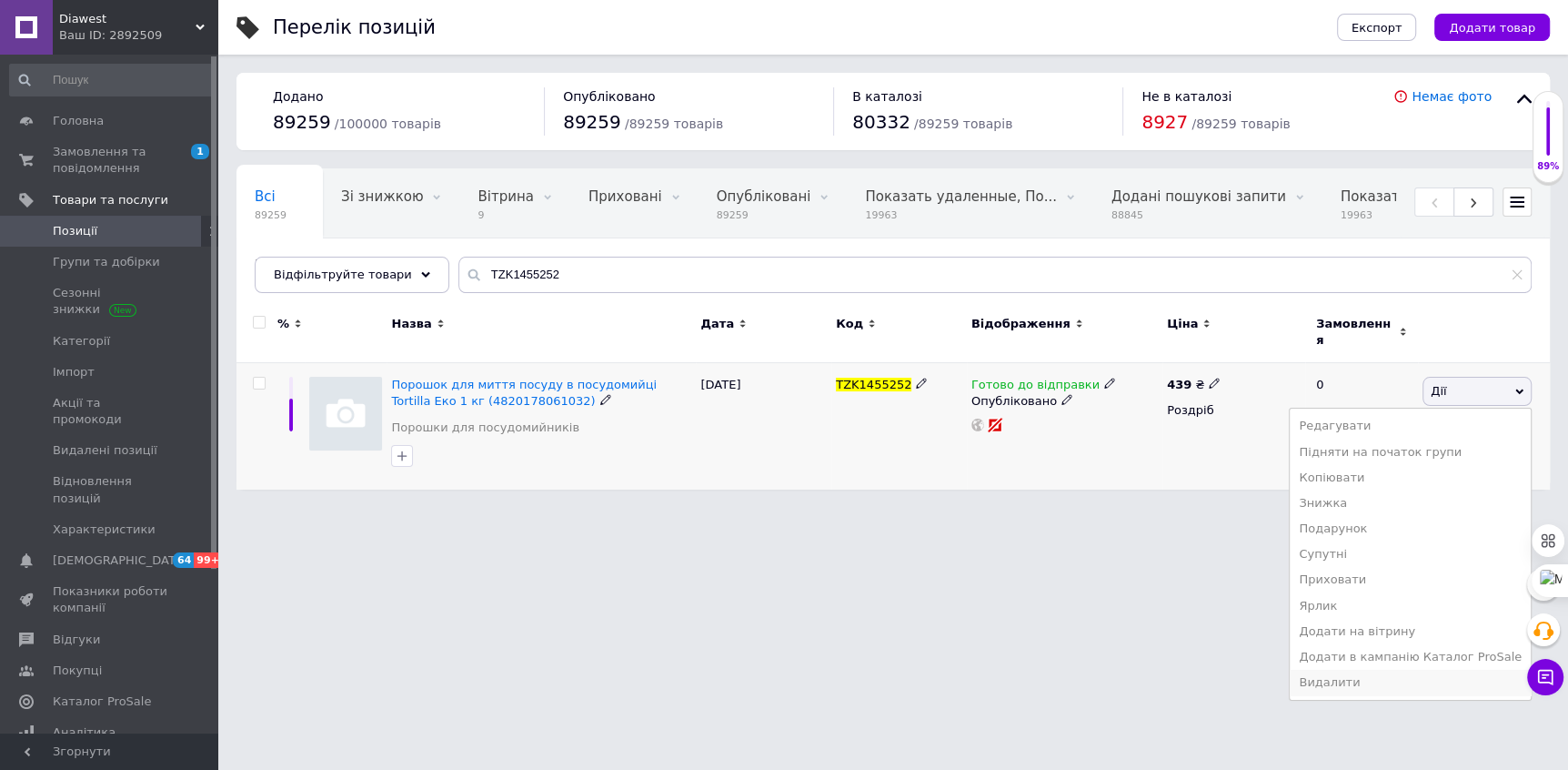
click at [1408, 670] on li "Видалити" at bounding box center [1410, 682] width 241 height 26
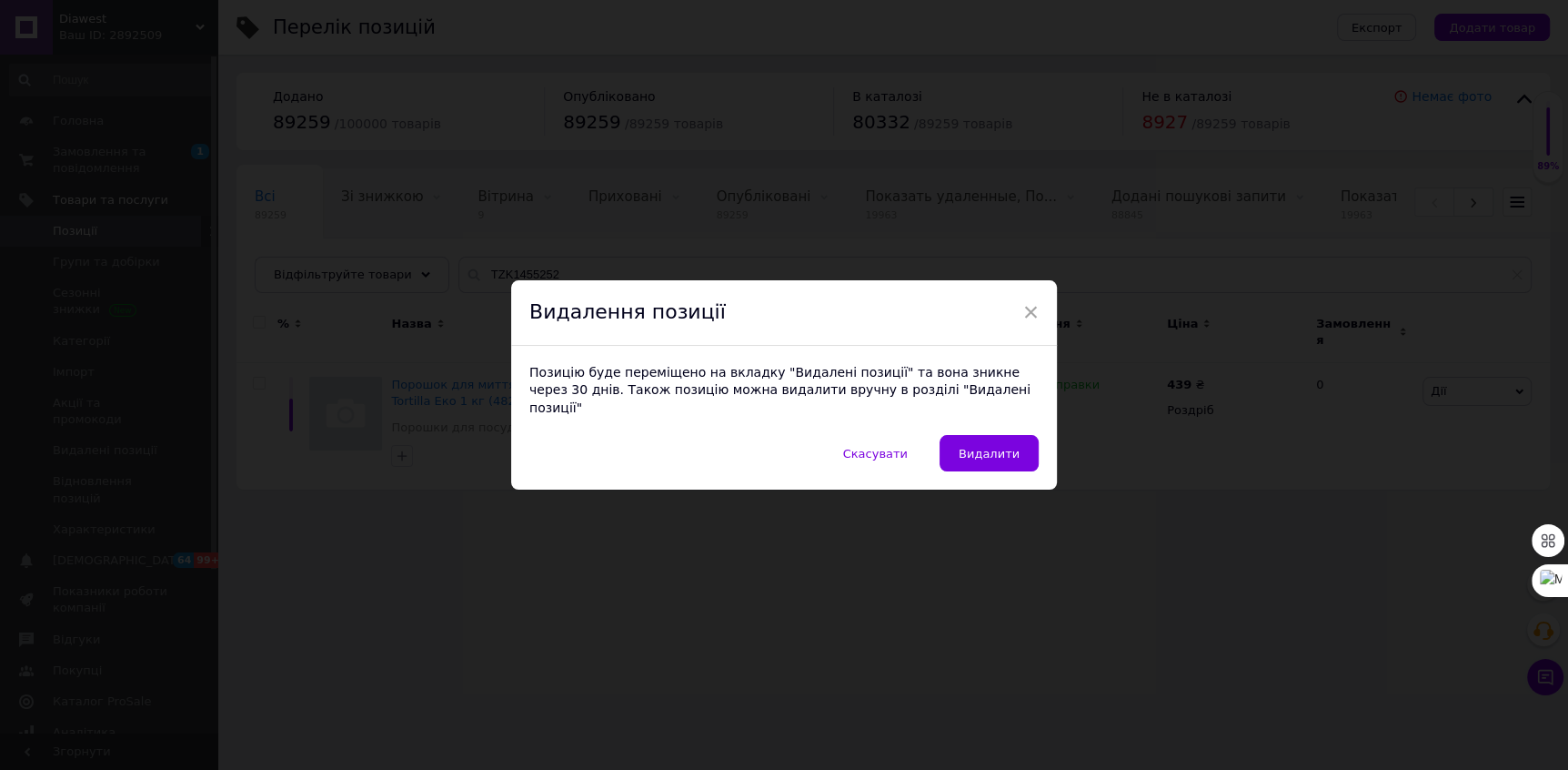
drag, startPoint x: 992, startPoint y: 438, endPoint x: 468, endPoint y: 150, distance: 597.9
click at [987, 435] on button "Видалити" at bounding box center [990, 453] width 99 height 36
